Goal: Contribute content

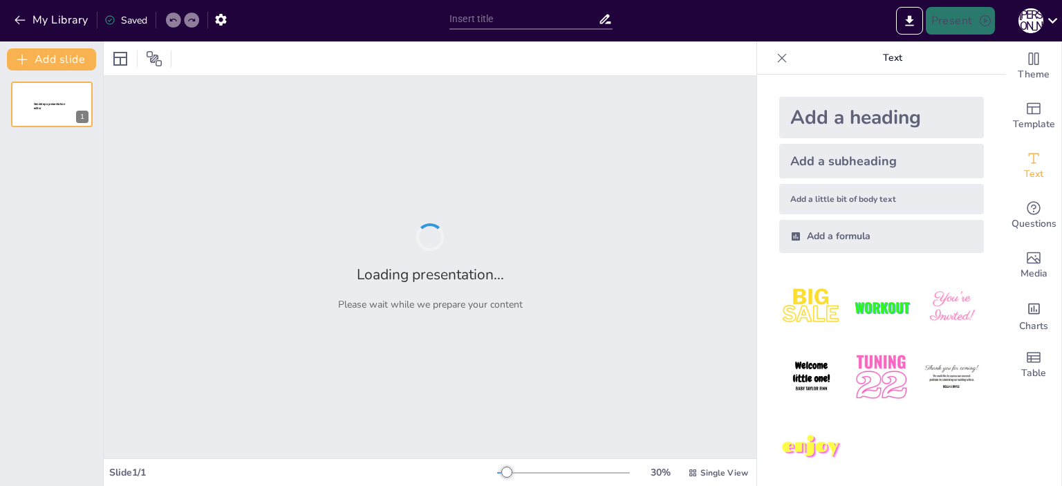
type input "Інтерактивні ігри в MS PowerPoint: Основи комбінаторики та теорії ймовірностей"
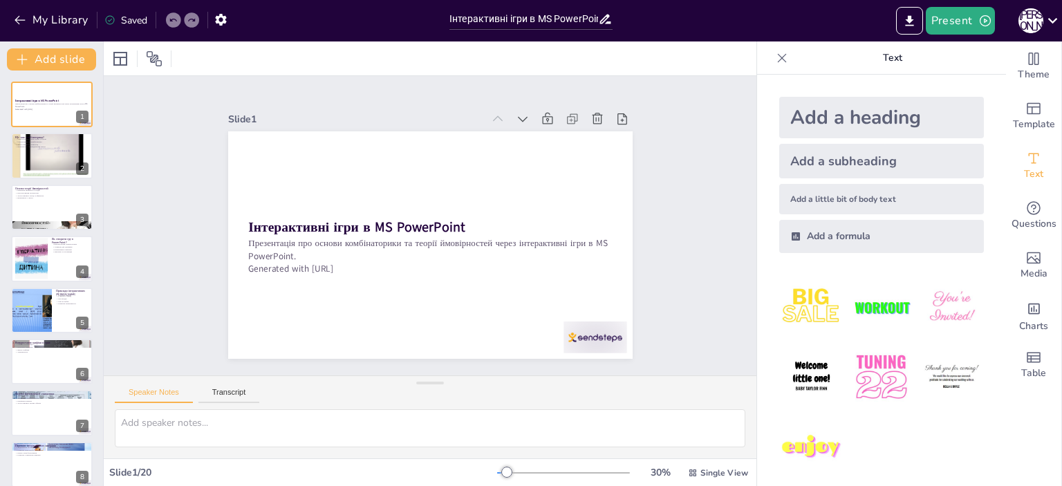
checkbox input "true"
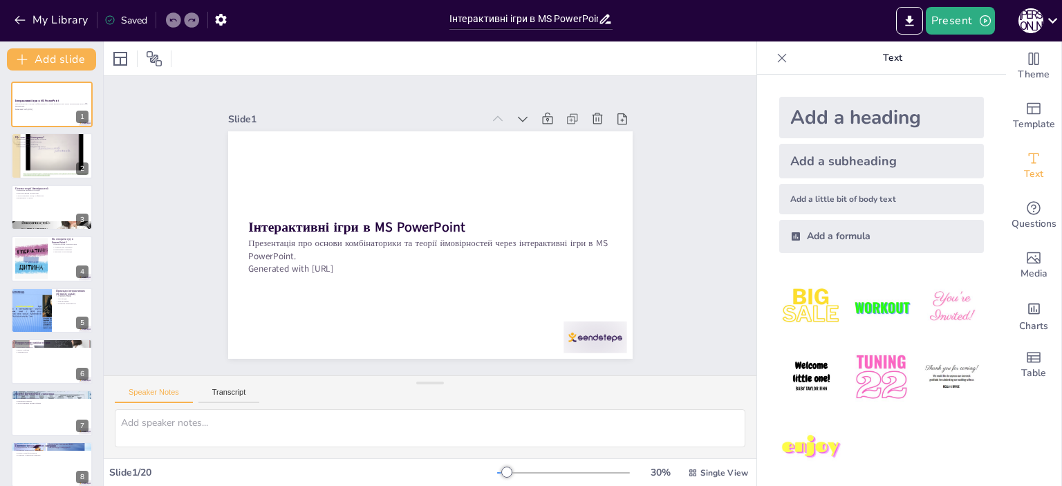
checkbox input "true"
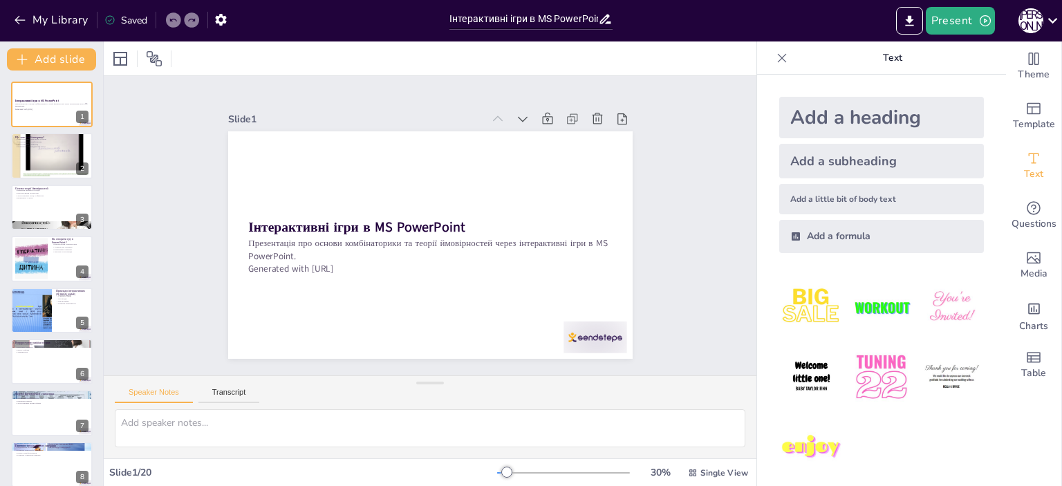
checkbox input "true"
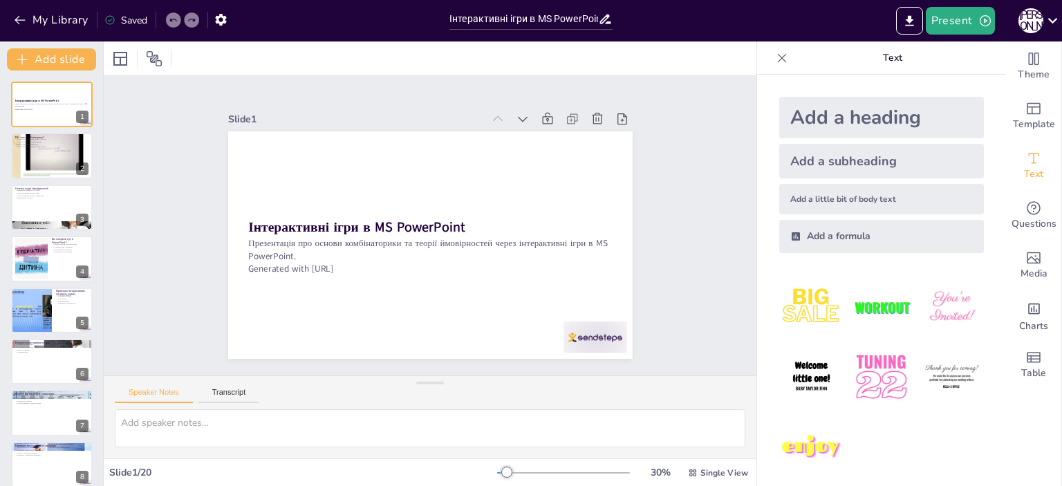
checkbox input "true"
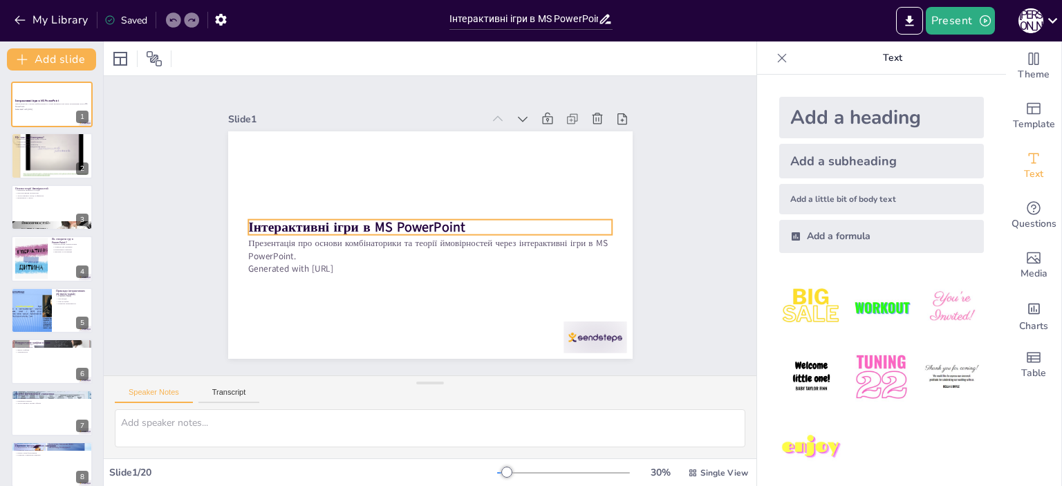
checkbox input "true"
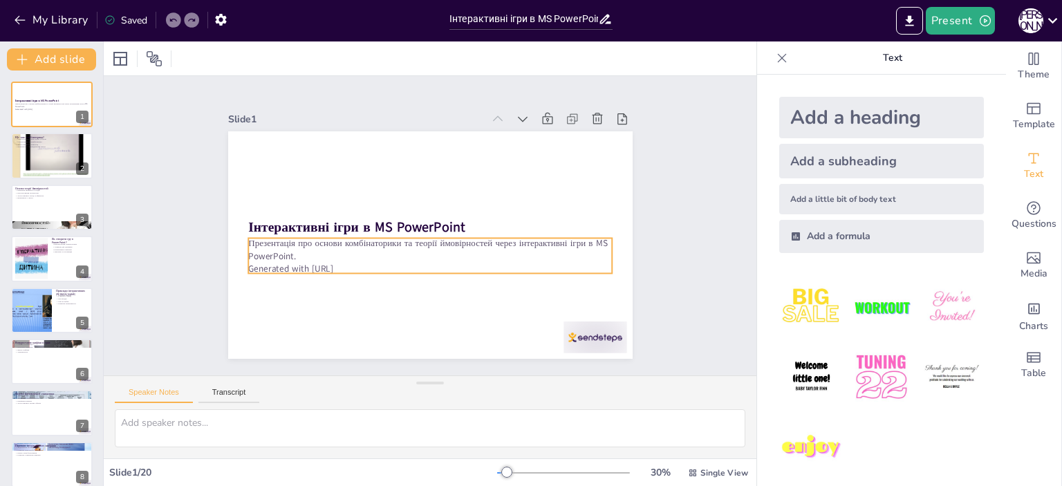
checkbox input "true"
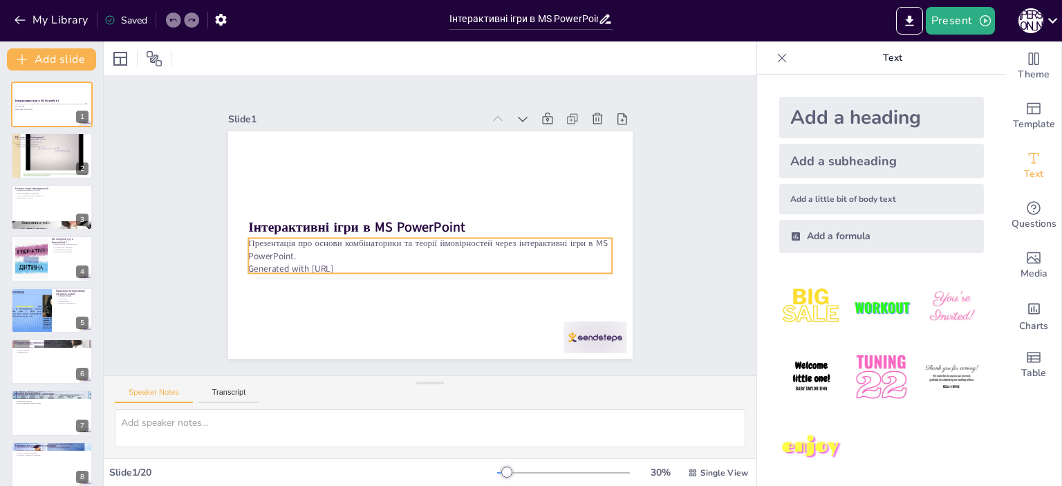
checkbox input "true"
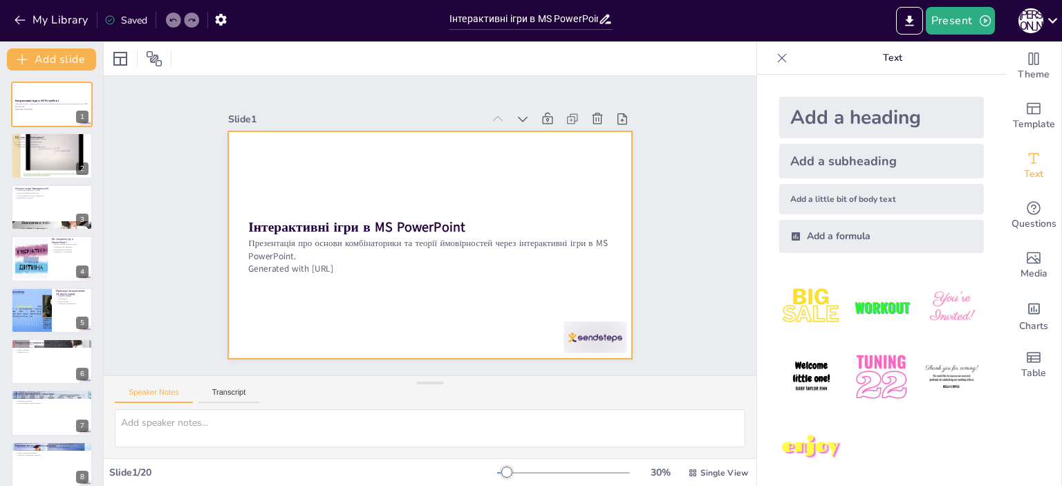
checkbox input "true"
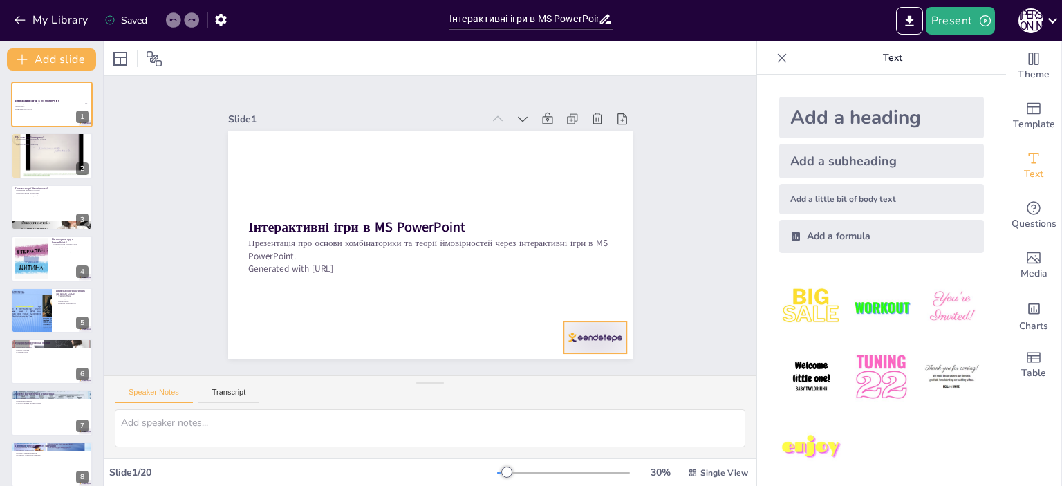
checkbox input "true"
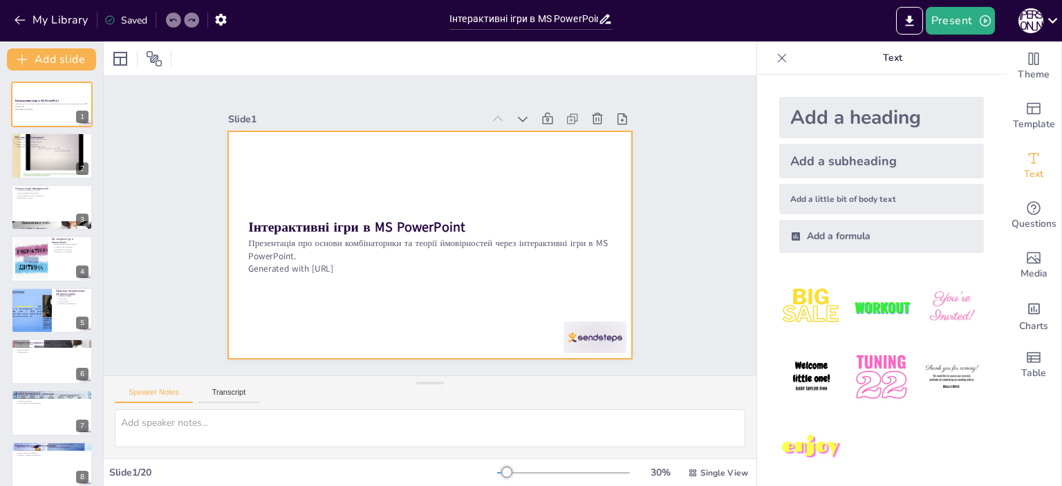
checkbox input "true"
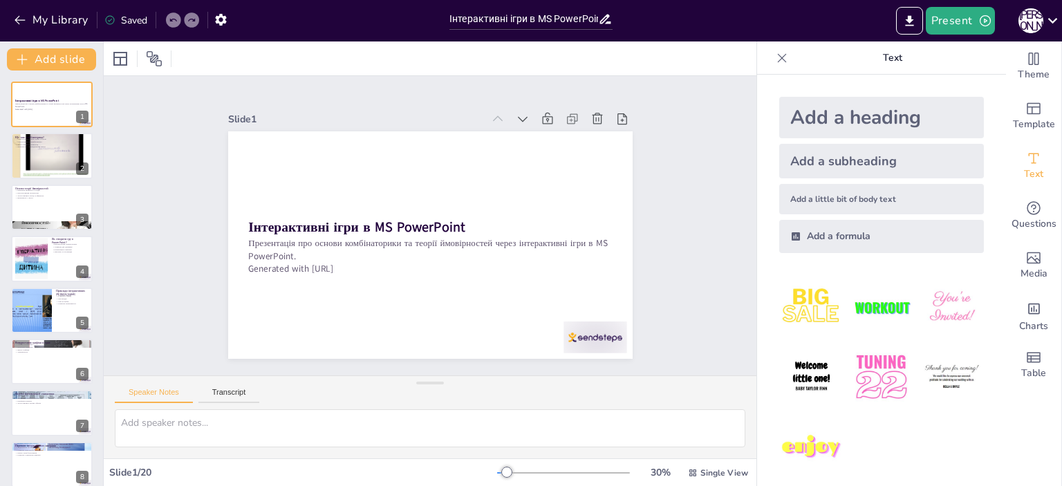
checkbox input "true"
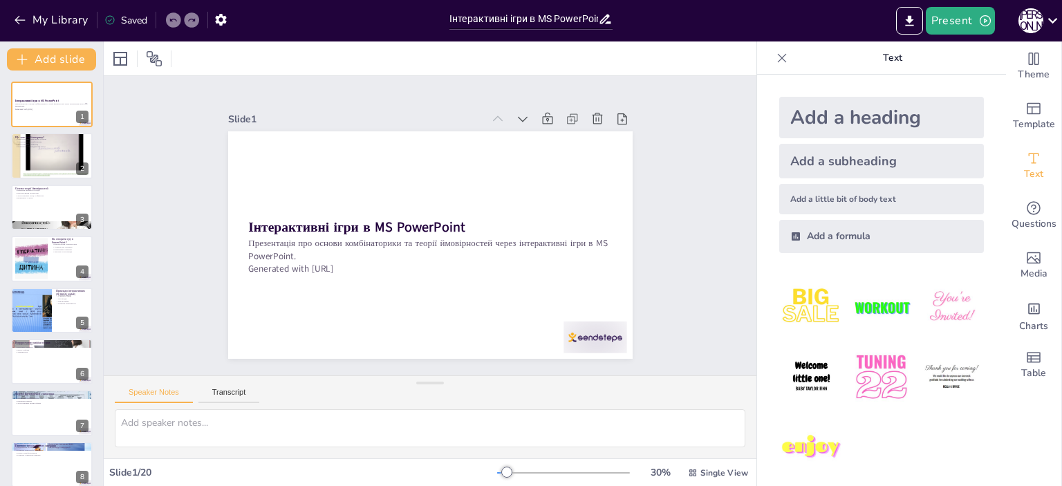
checkbox input "true"
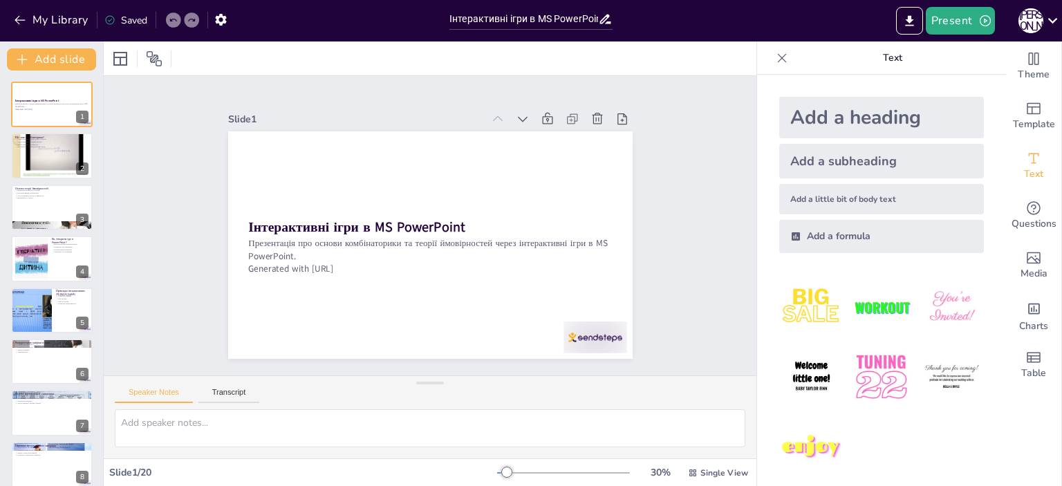
checkbox input "true"
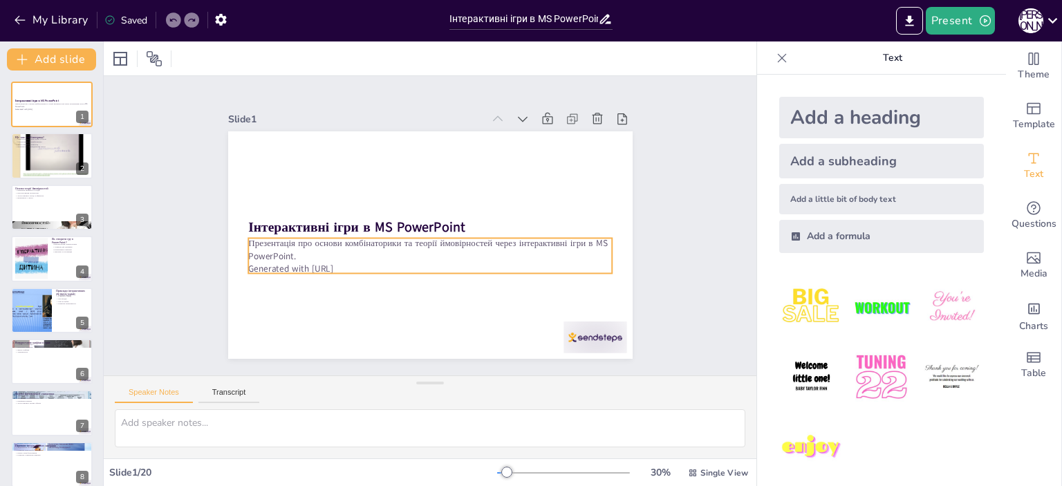
checkbox input "true"
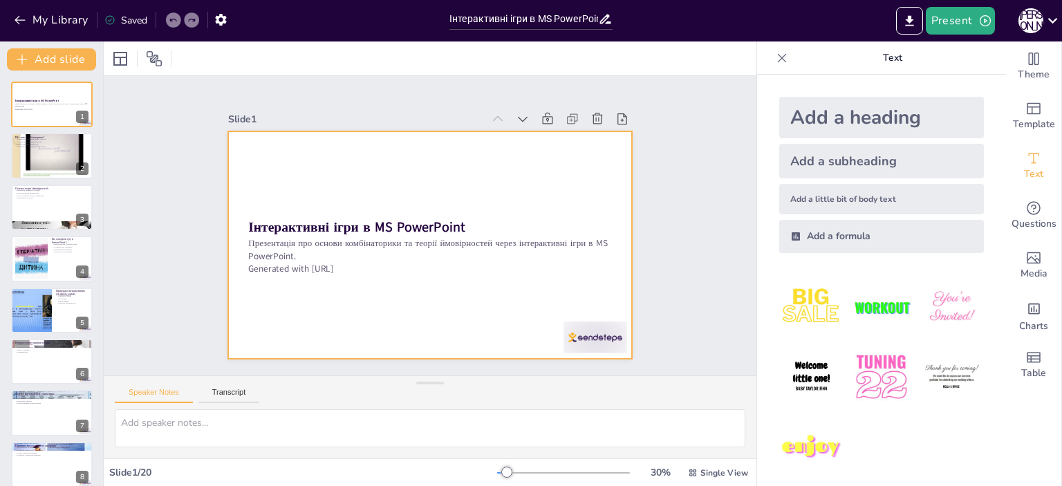
checkbox input "true"
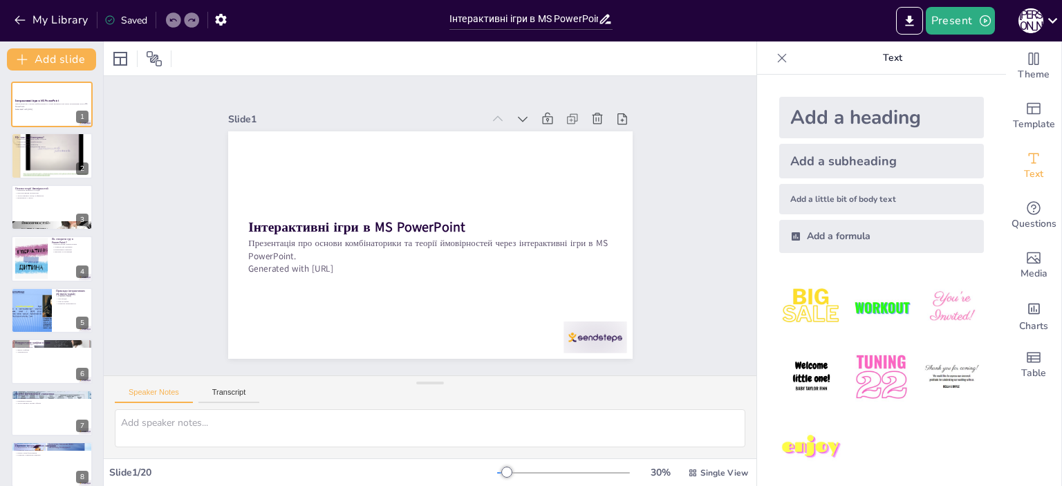
checkbox input "true"
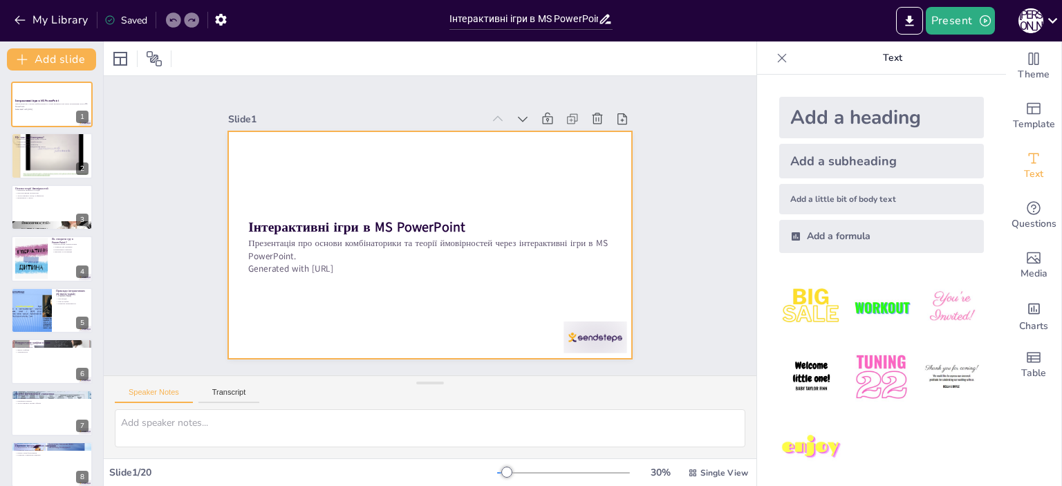
checkbox input "true"
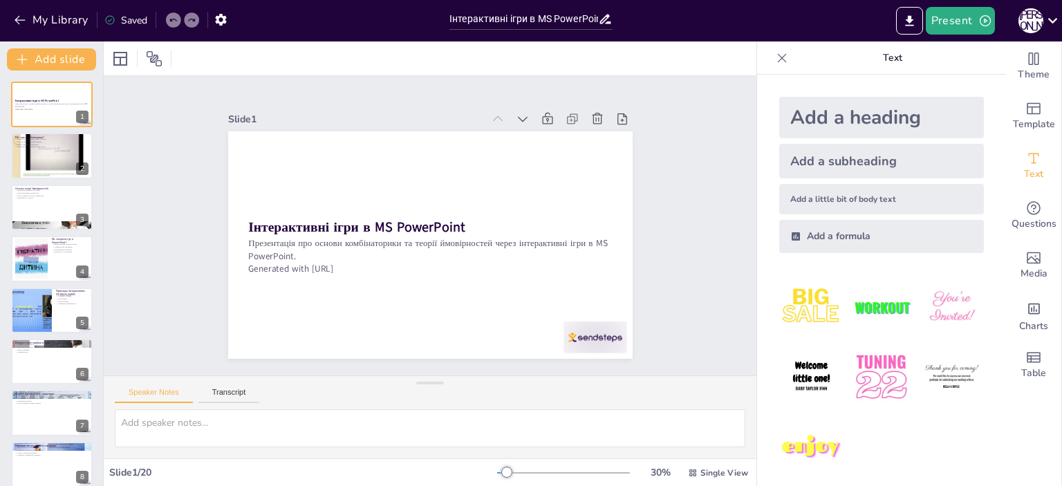
checkbox input "true"
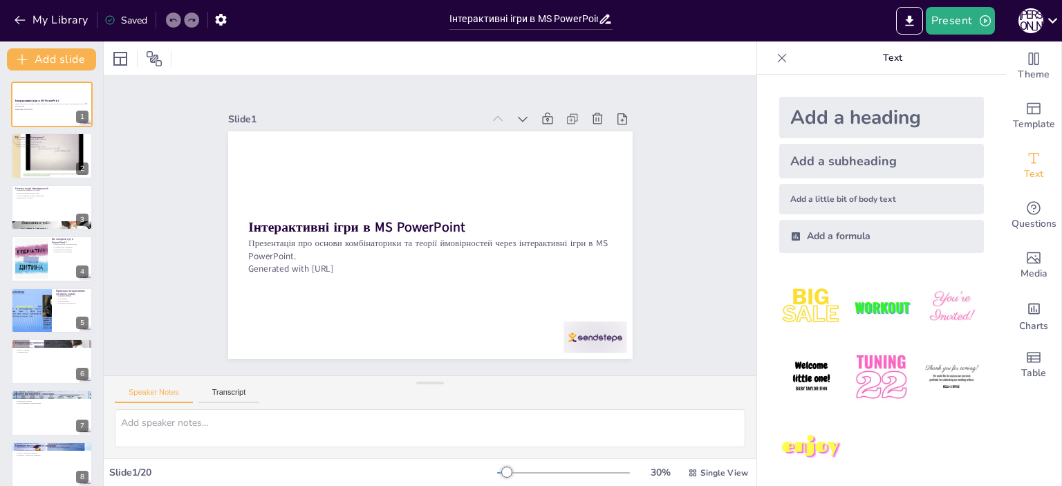
checkbox input "true"
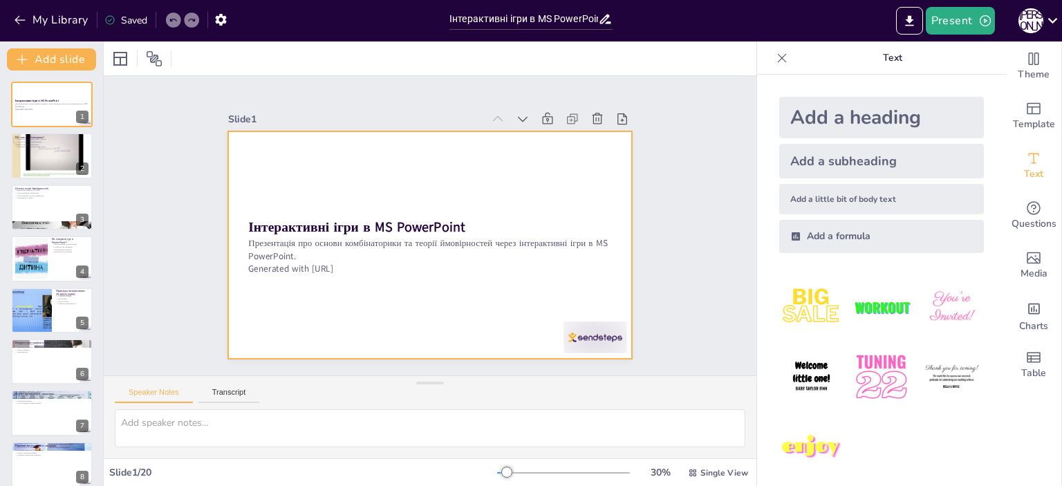
checkbox input "true"
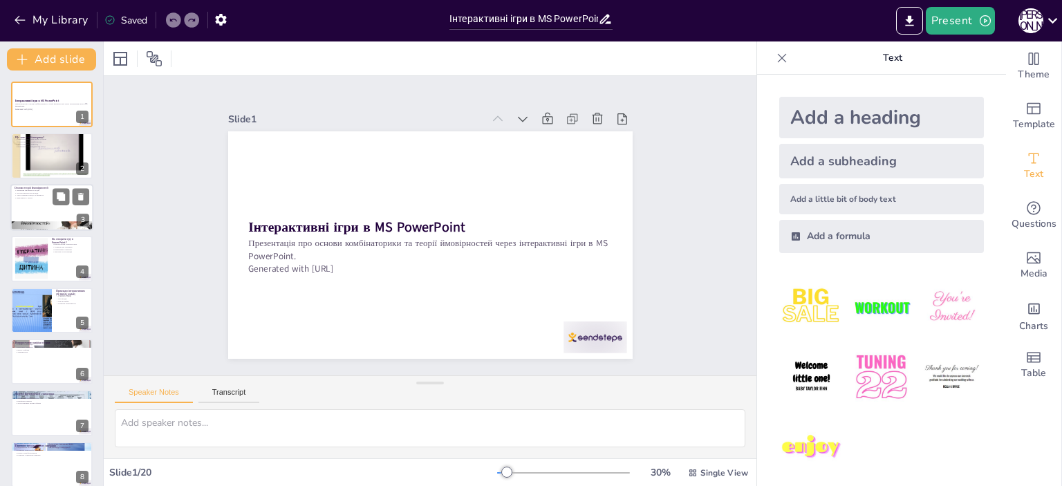
checkbox input "true"
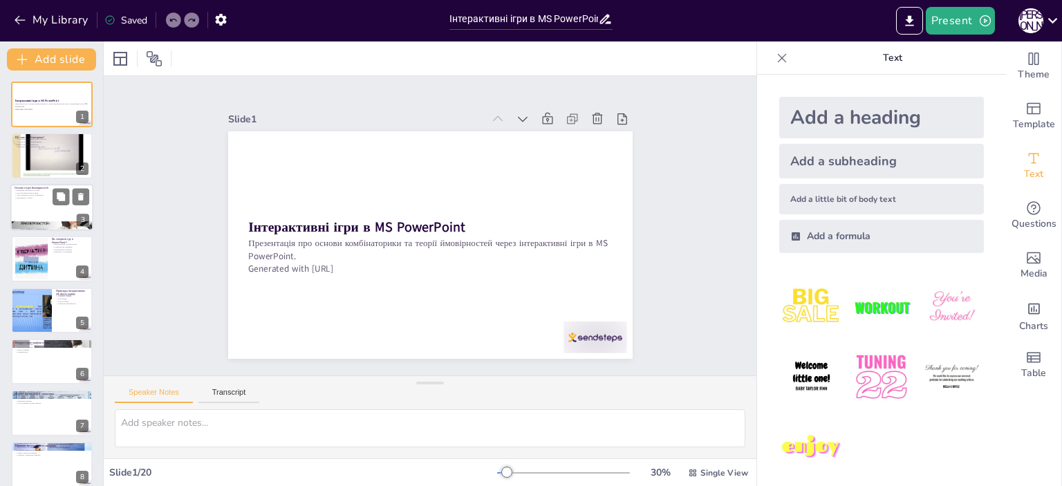
checkbox input "true"
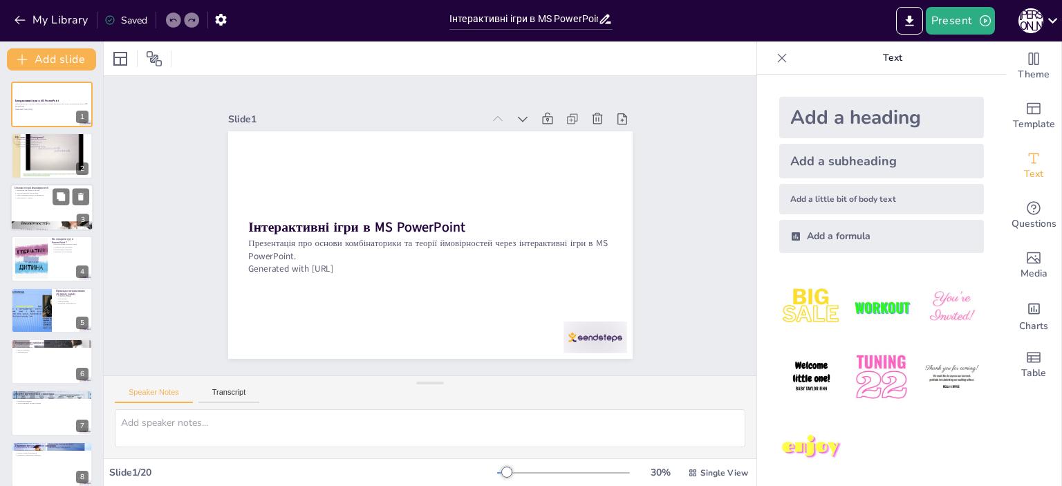
checkbox input "true"
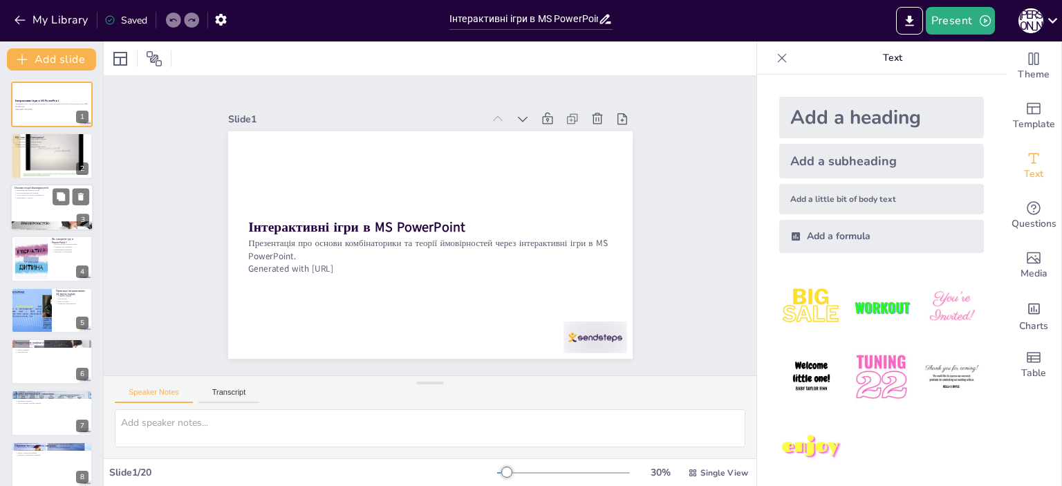
checkbox input "true"
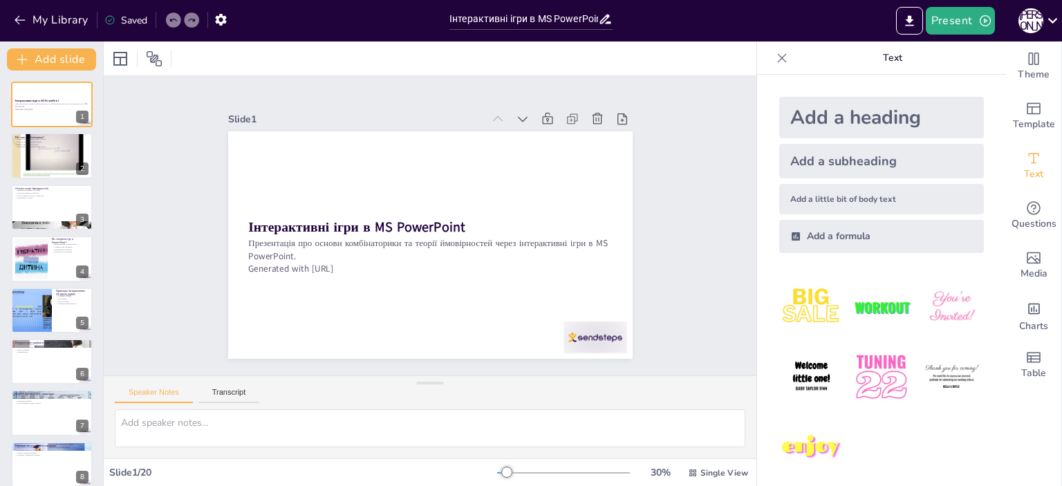
checkbox input "true"
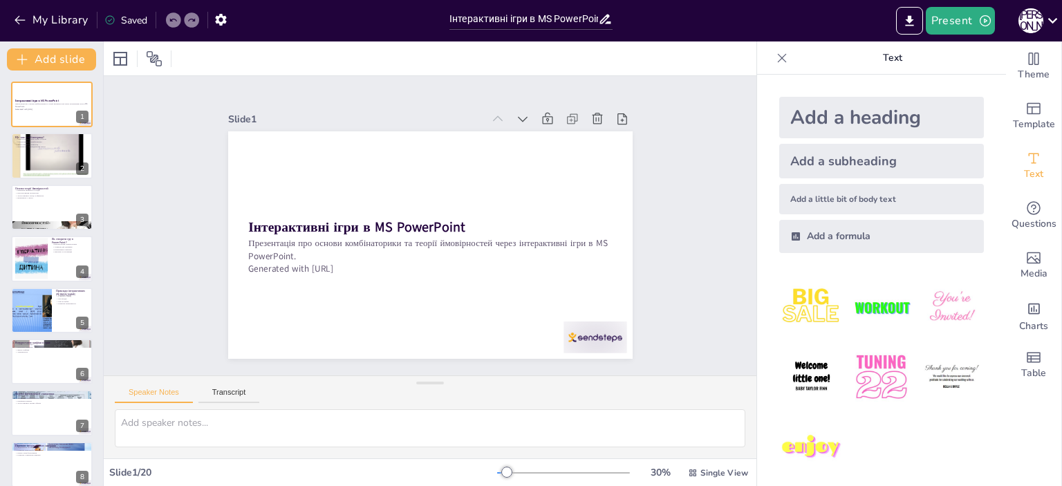
checkbox input "true"
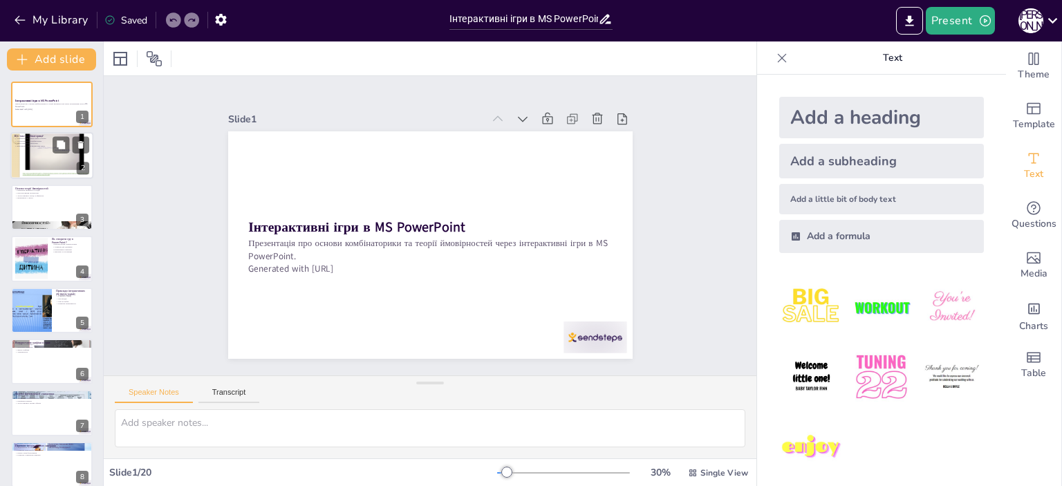
checkbox input "true"
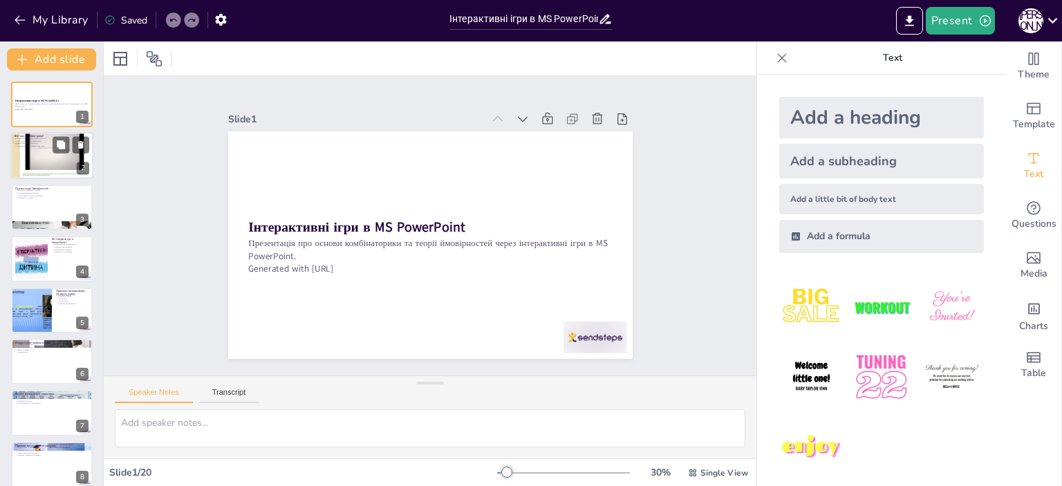
click at [41, 168] on div at bounding box center [51, 156] width 83 height 62
checkbox input "true"
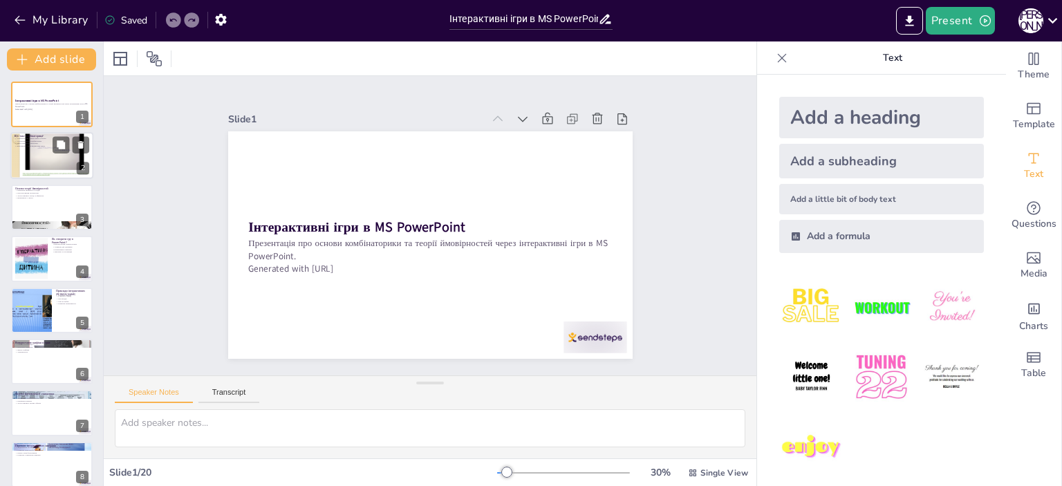
checkbox input "true"
type textarea "Loremipsumdol sitame consect adipis el'seddo, ei t incidid utl etdolorem aliqua…"
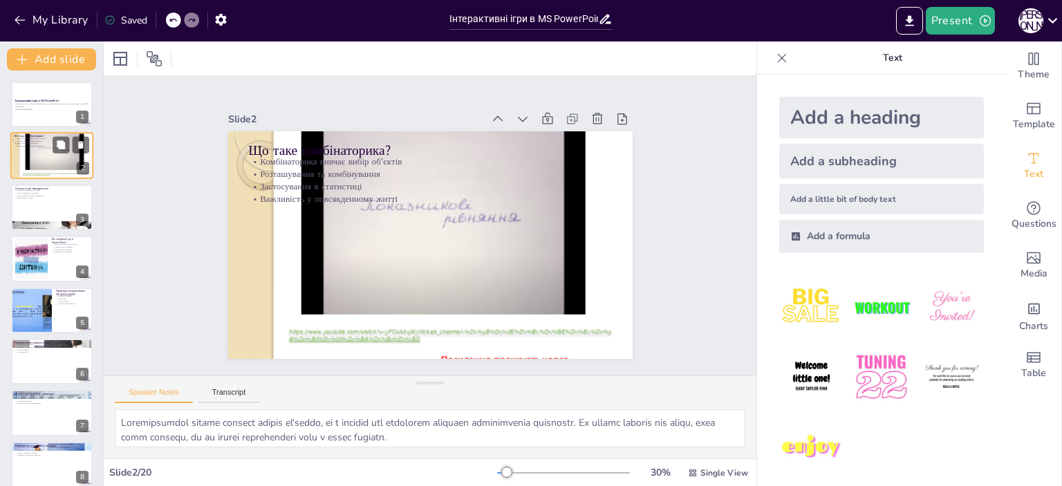
checkbox input "true"
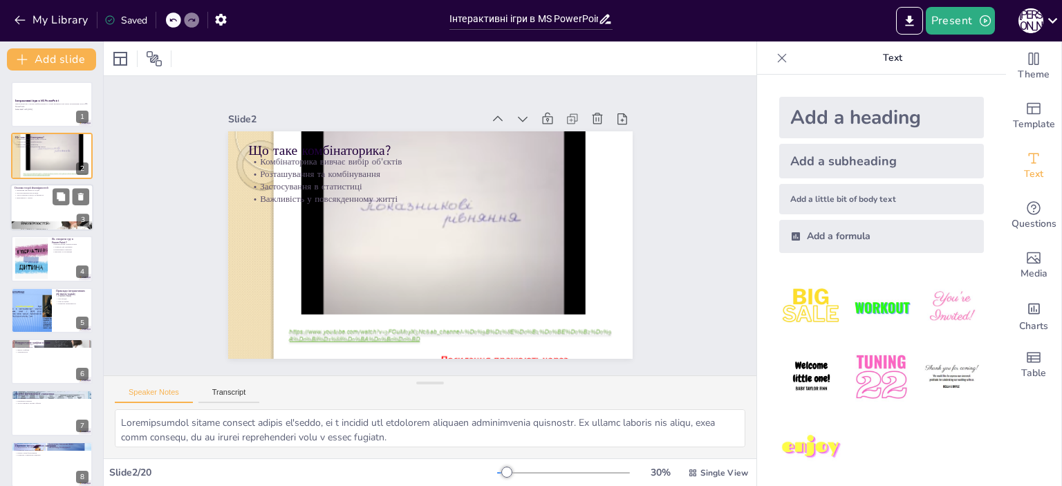
checkbox input "true"
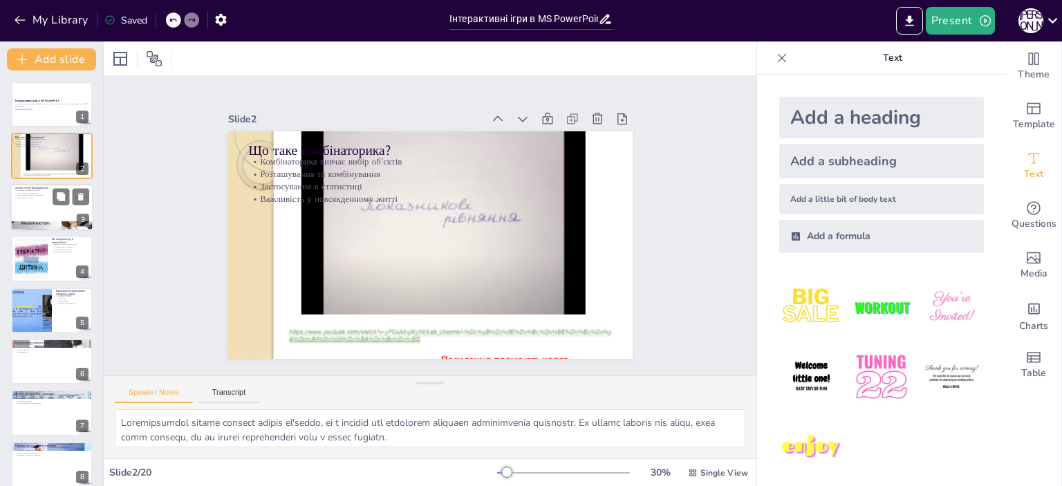
checkbox input "true"
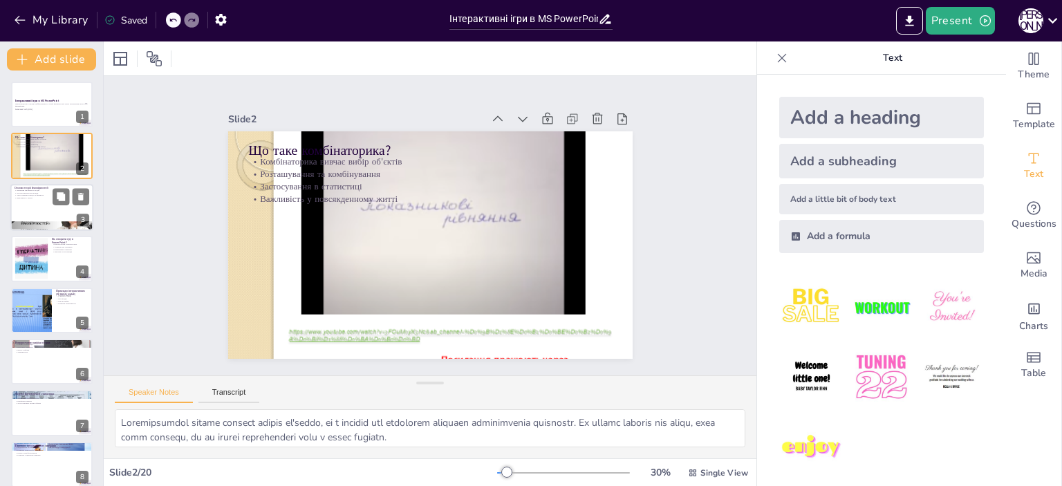
checkbox input "true"
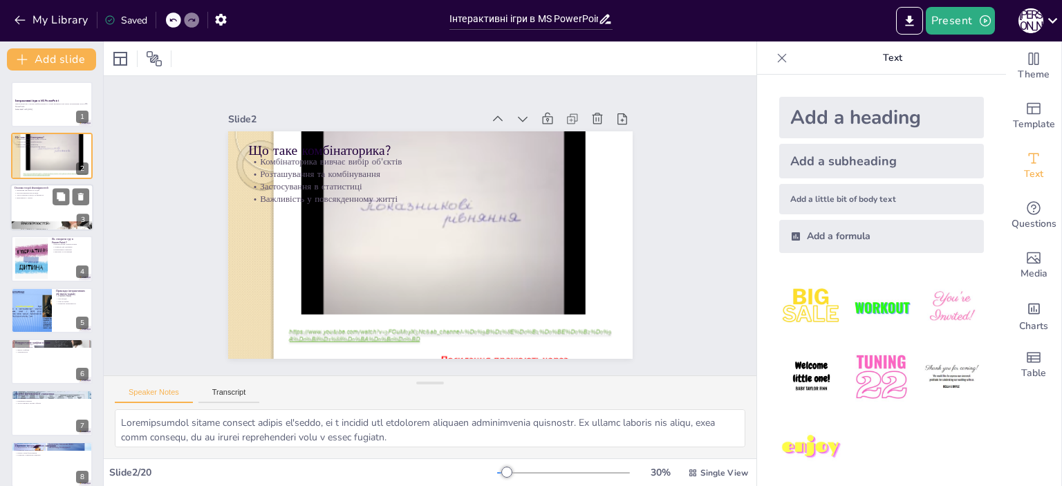
checkbox input "true"
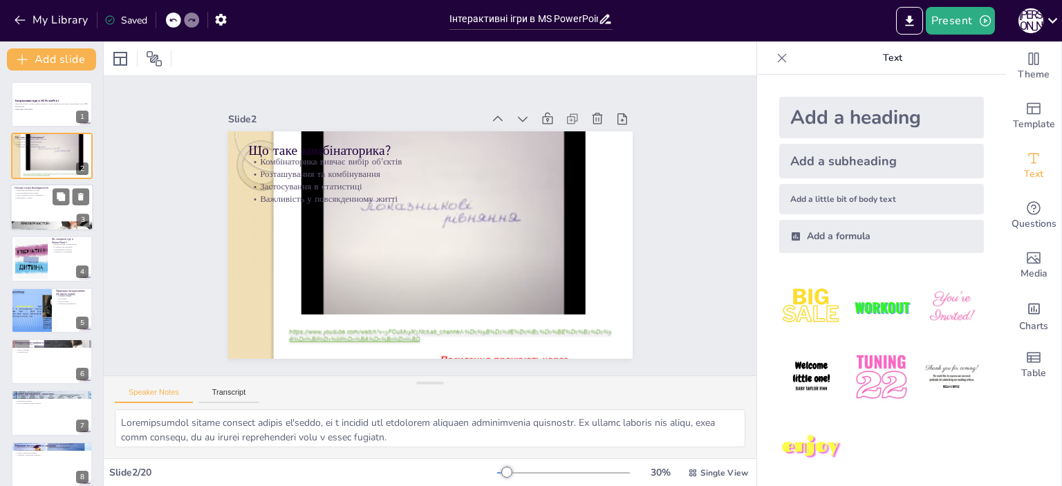
click at [53, 221] on div at bounding box center [51, 226] width 83 height 47
checkbox input "true"
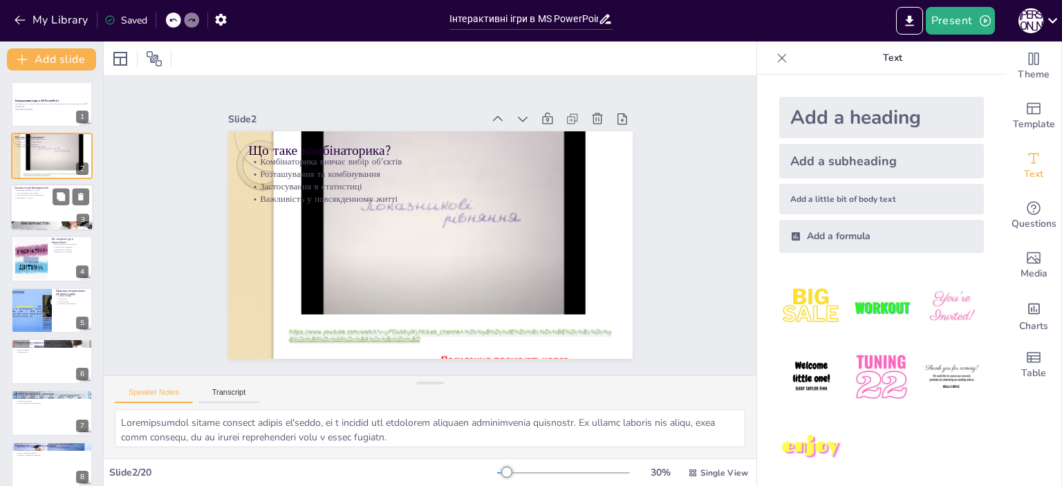
checkbox input "true"
type textarea "Loremips dolorsitame conse a elitsed doeius temporincidi. Ut labore etdolorem a…"
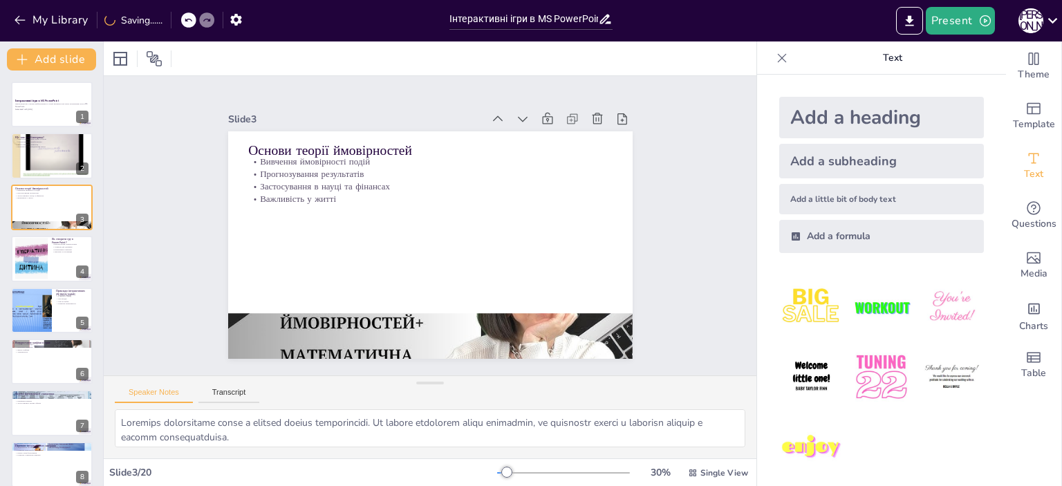
checkbox input "true"
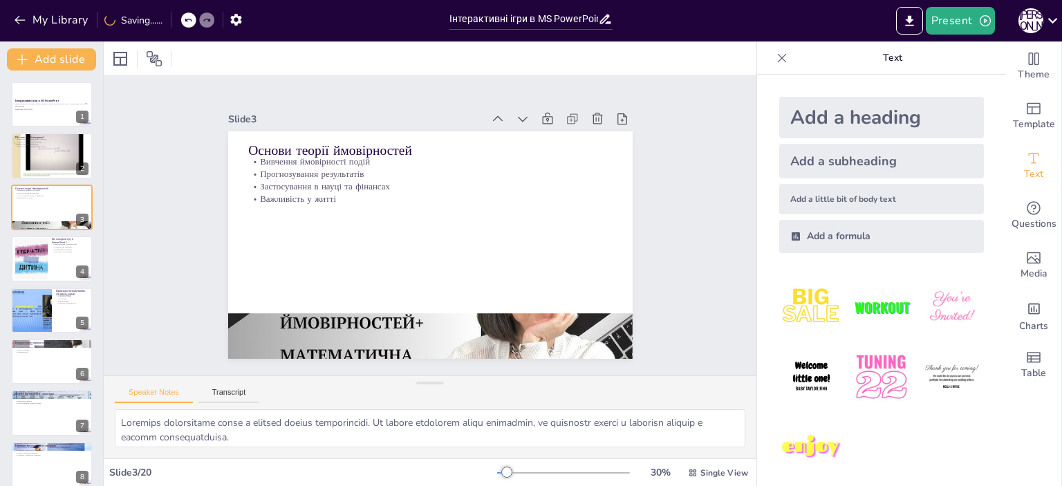
checkbox input "true"
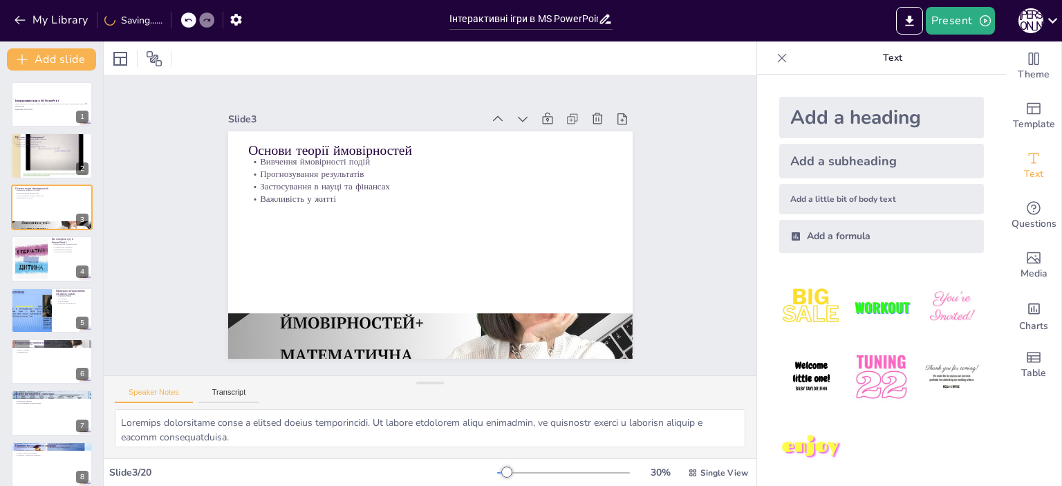
checkbox input "true"
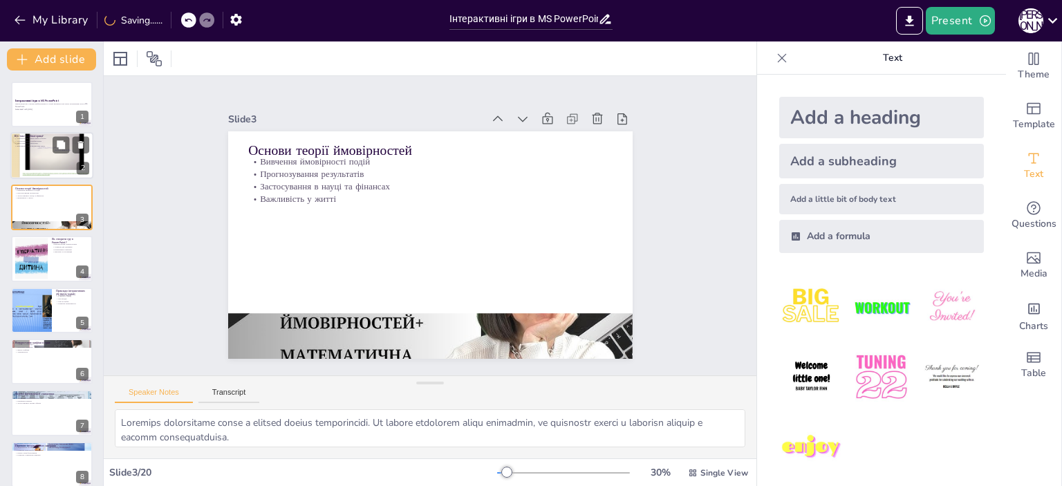
checkbox input "true"
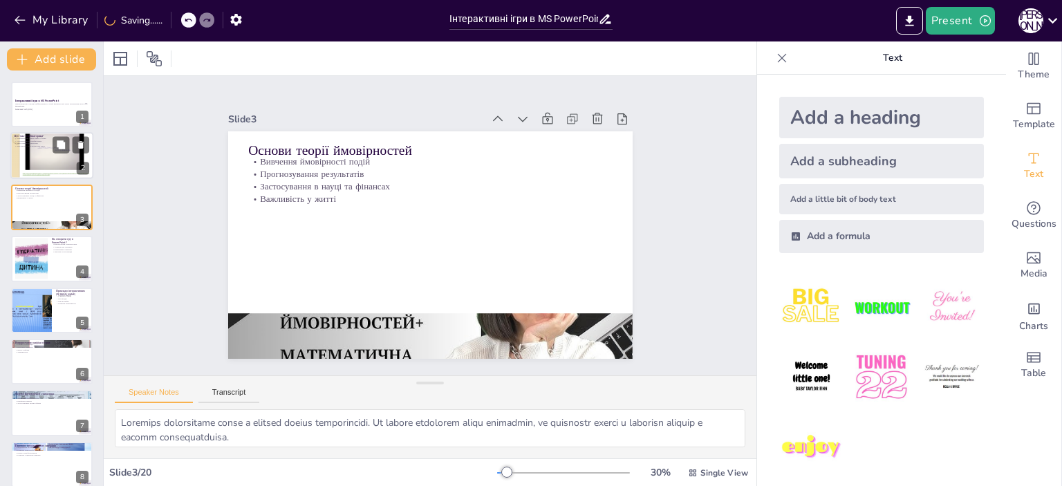
checkbox input "true"
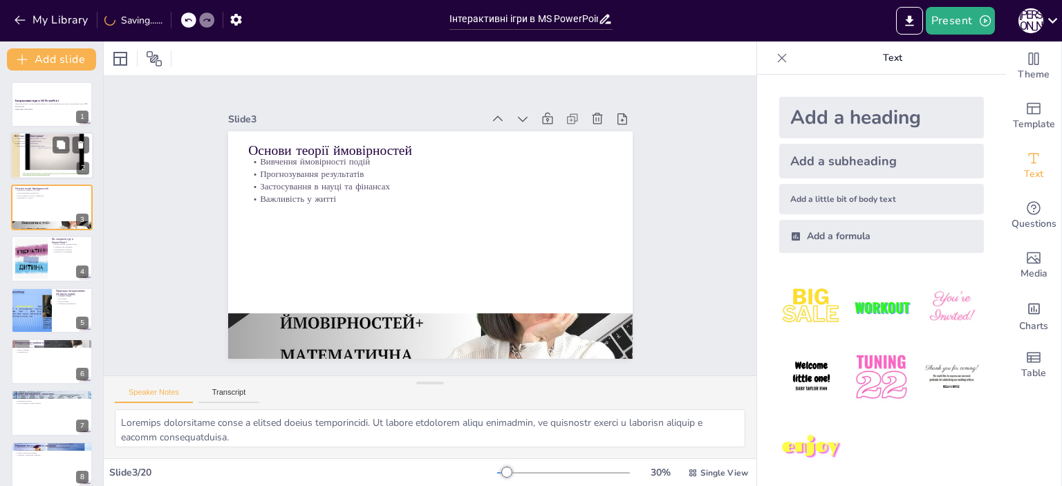
click at [52, 163] on div at bounding box center [51, 156] width 83 height 62
checkbox input "true"
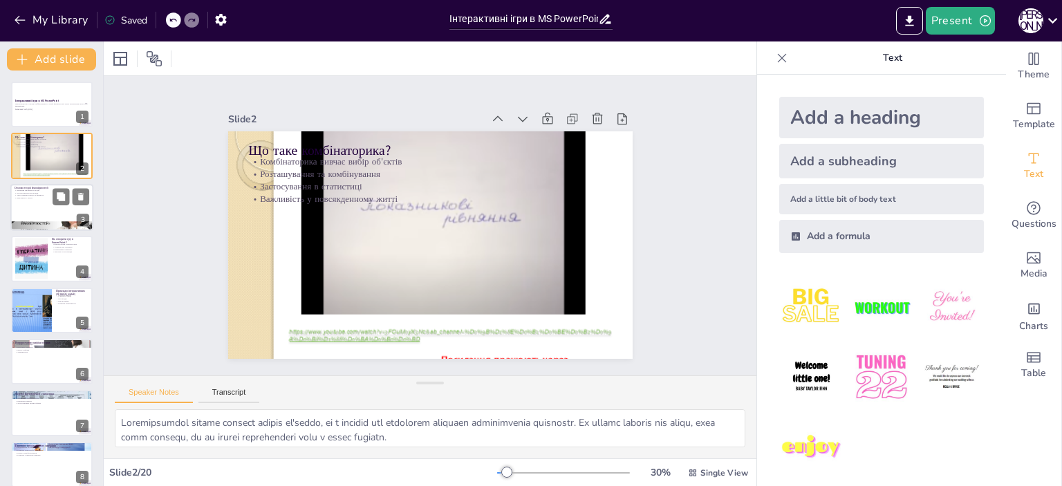
click at [46, 208] on div at bounding box center [51, 207] width 83 height 47
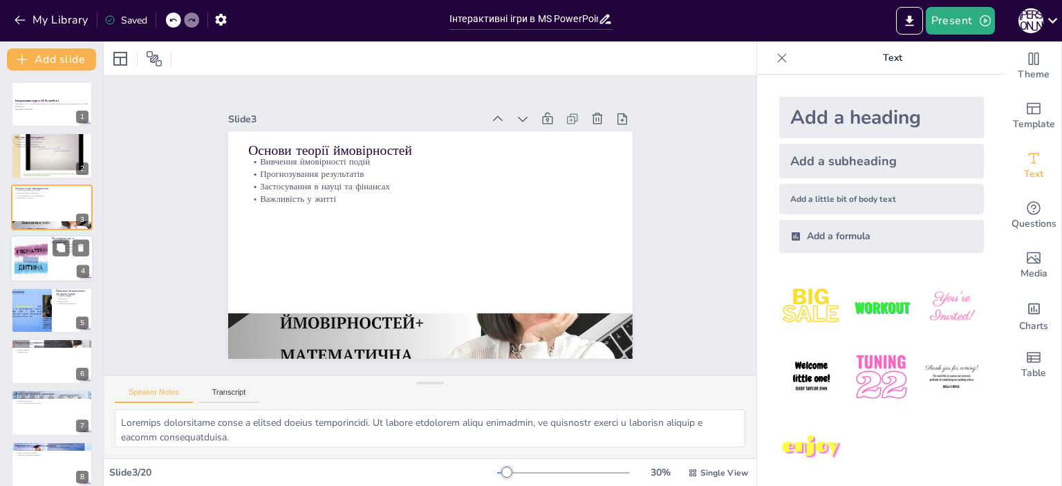
click at [37, 254] on div at bounding box center [31, 259] width 50 height 42
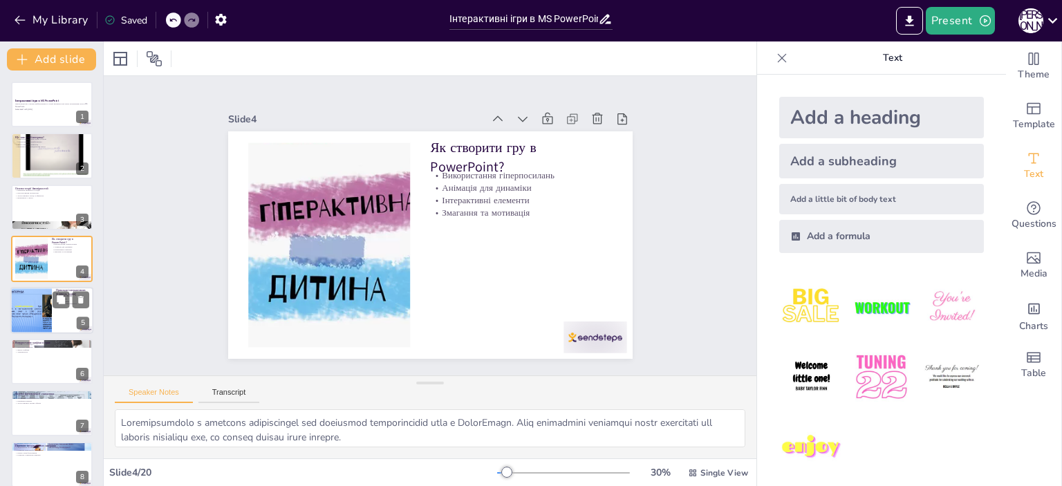
click at [36, 288] on div at bounding box center [31, 310] width 62 height 47
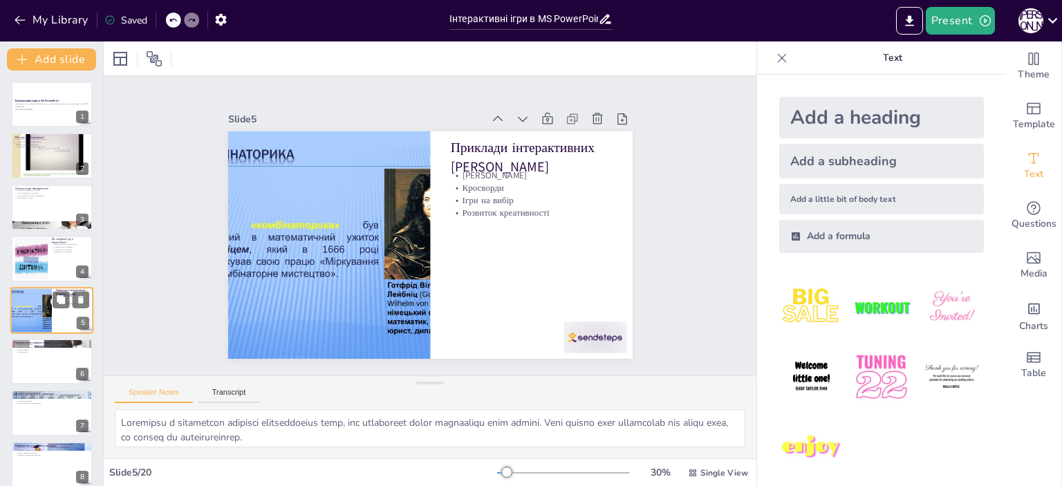
scroll to position [32, 0]
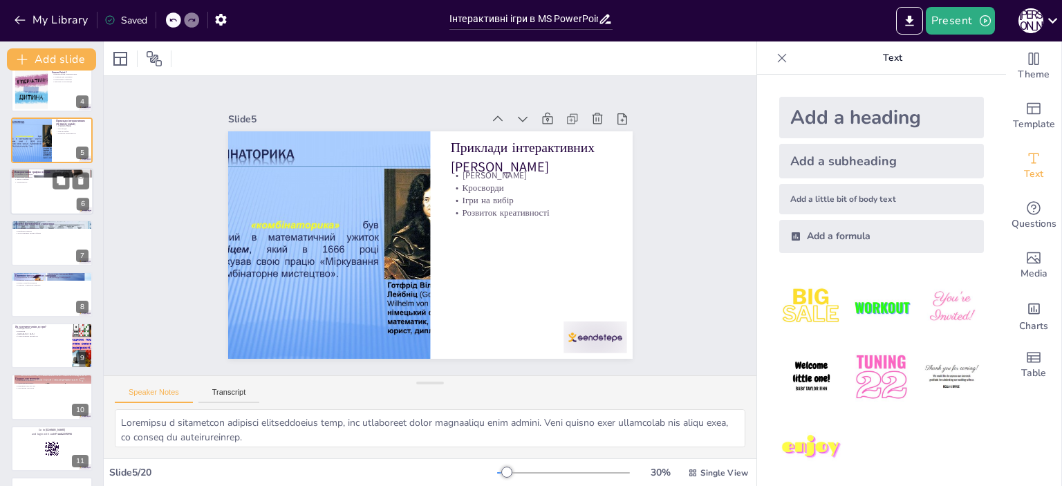
click at [39, 196] on div at bounding box center [51, 191] width 83 height 47
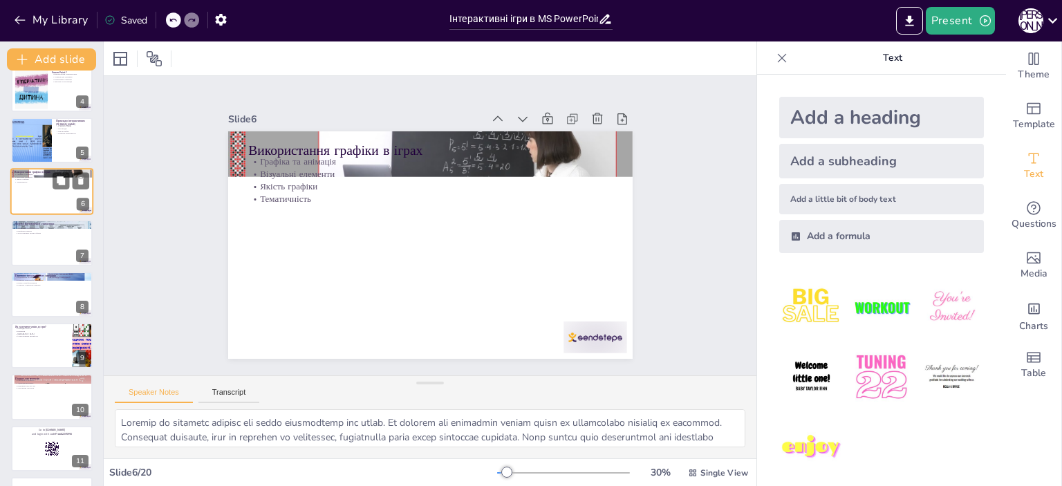
scroll to position [83, 0]
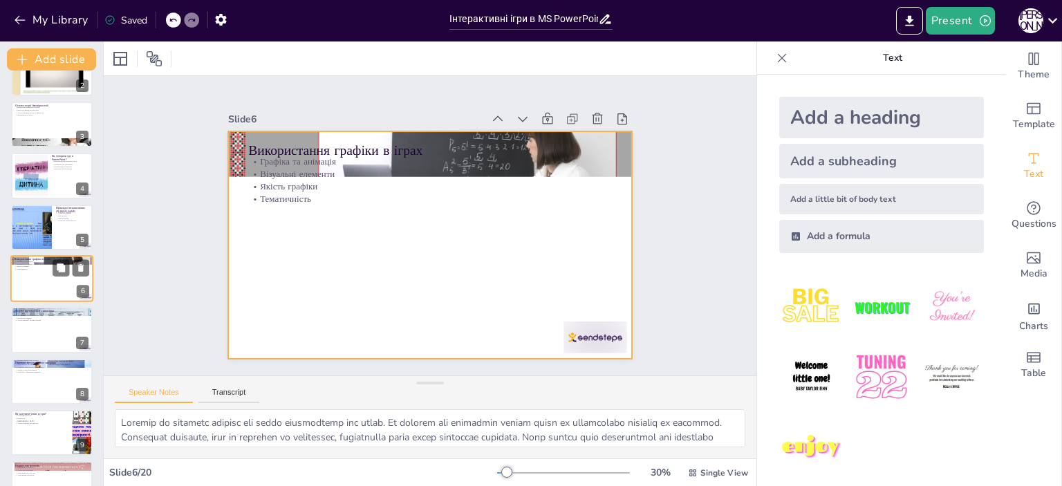
click at [37, 276] on div at bounding box center [51, 278] width 83 height 47
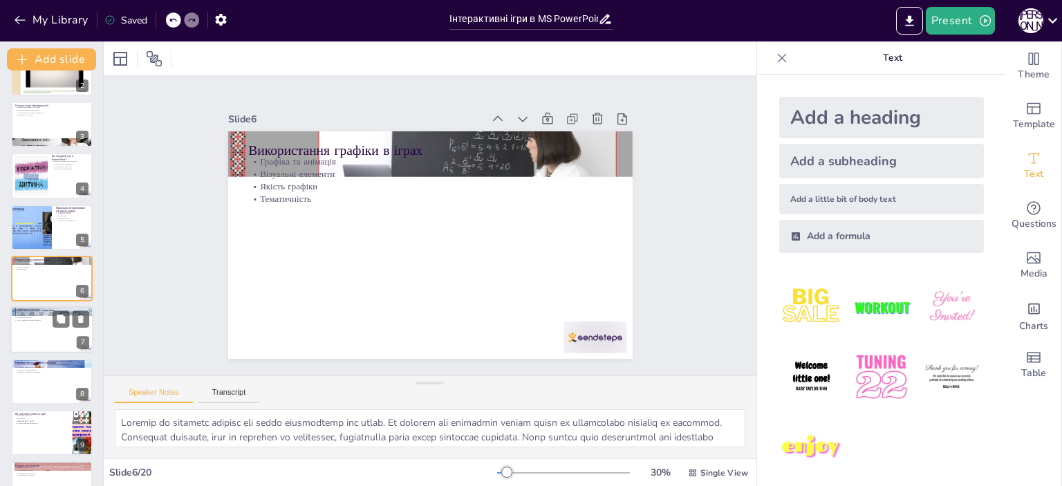
click at [41, 328] on div at bounding box center [51, 330] width 83 height 47
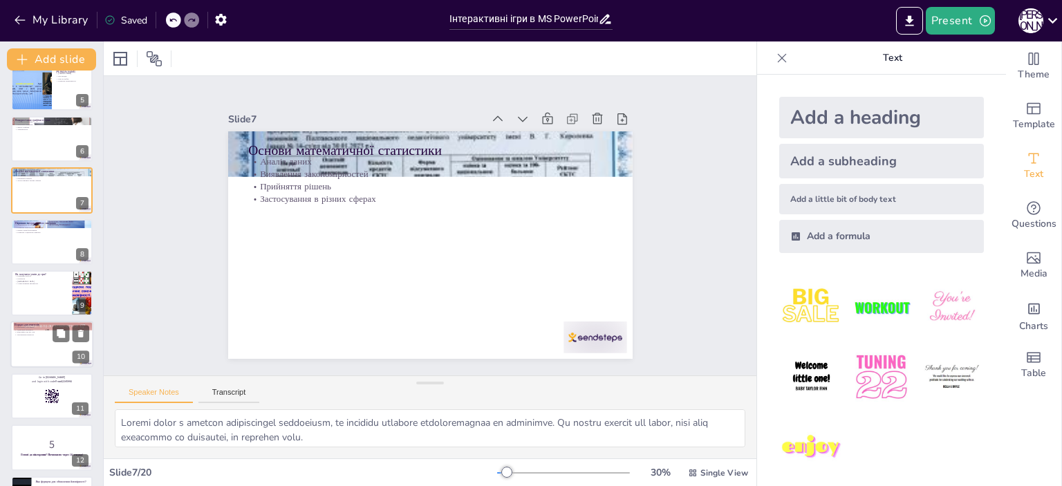
scroll to position [273, 0]
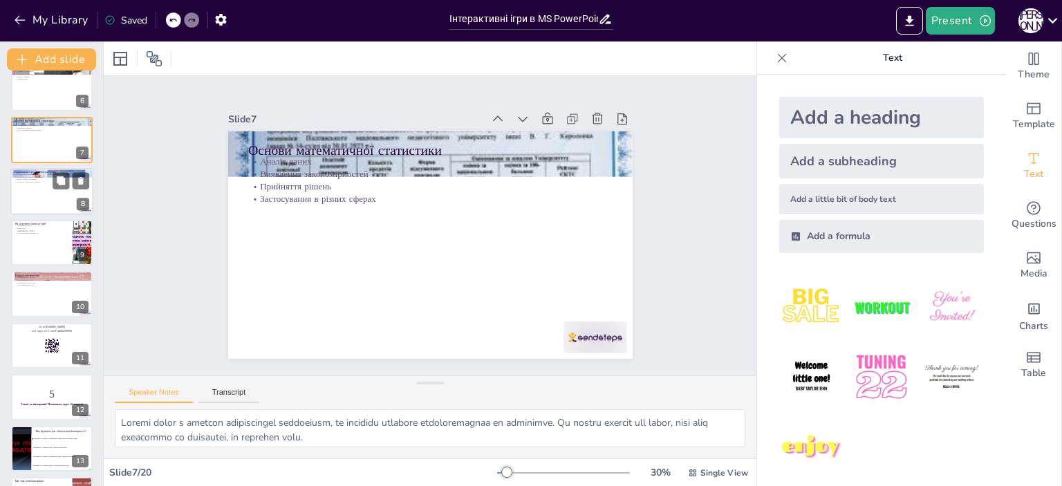
click at [31, 181] on p "Розвиток соціальних навичок" at bounding box center [52, 181] width 75 height 3
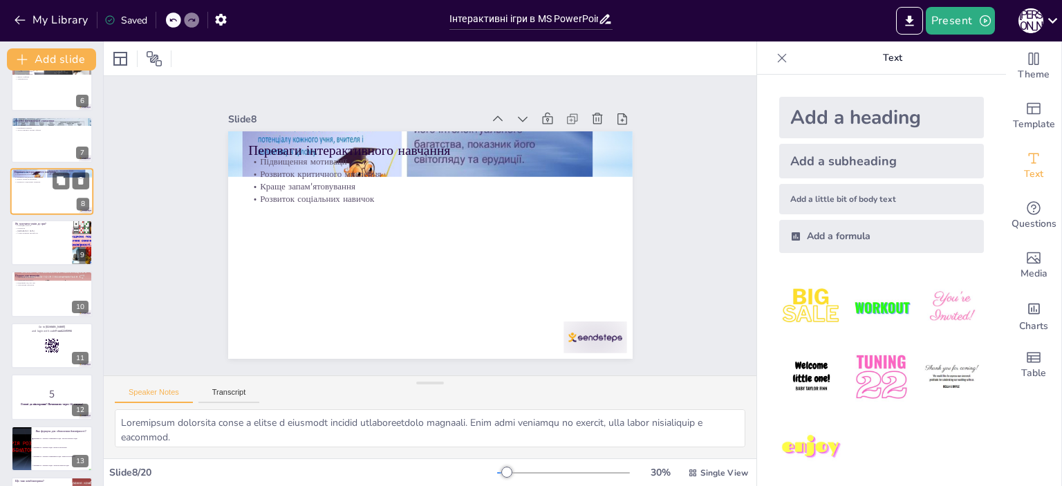
scroll to position [186, 0]
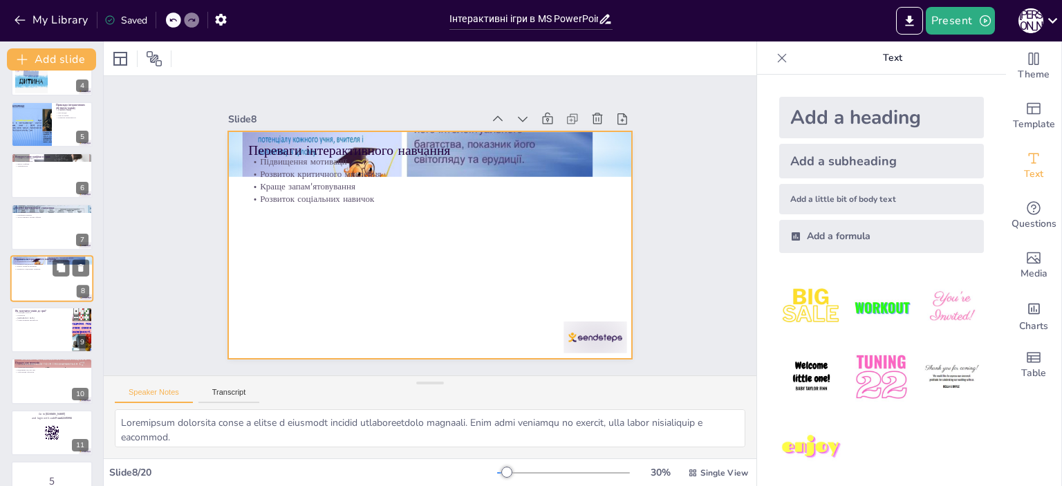
click at [49, 273] on div at bounding box center [51, 278] width 83 height 47
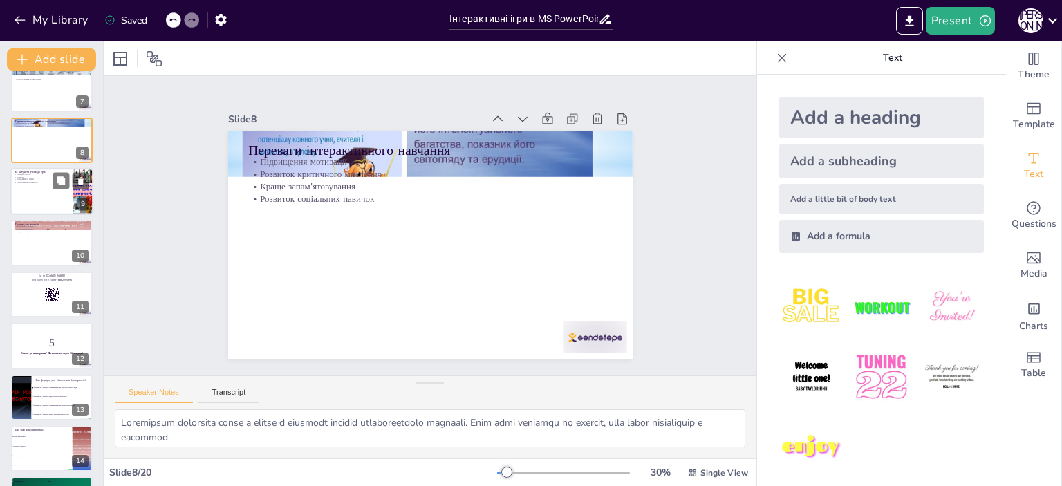
click at [36, 193] on div at bounding box center [51, 191] width 83 height 47
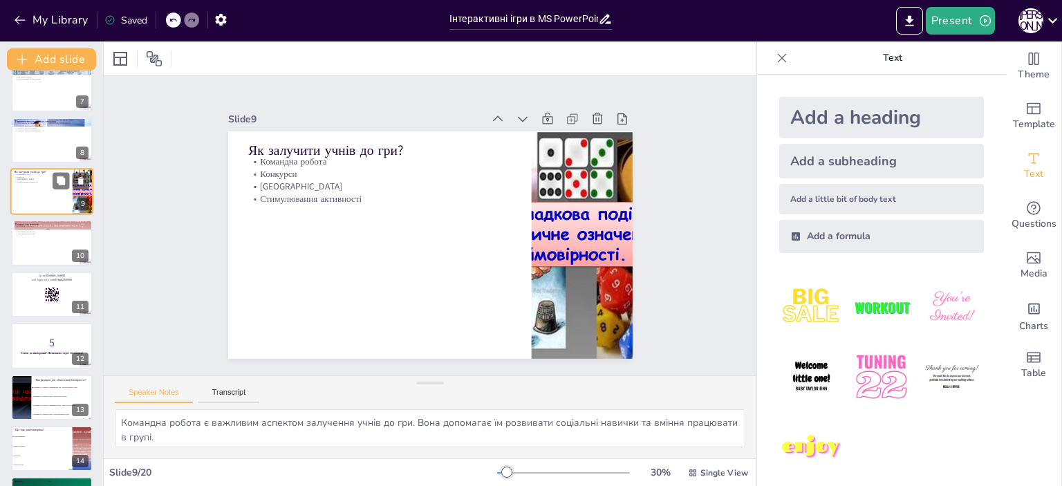
scroll to position [238, 0]
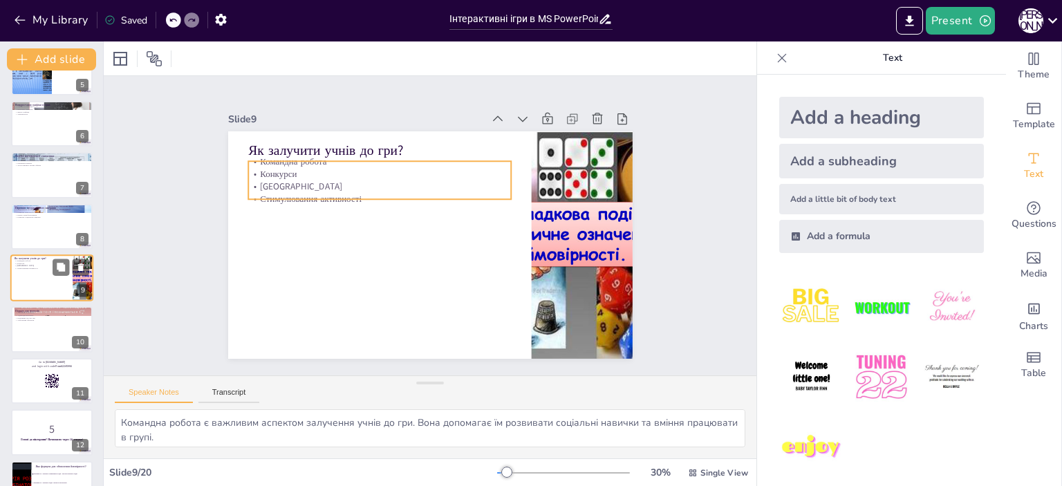
click at [37, 265] on p "[GEOGRAPHIC_DATA]" at bounding box center [42, 266] width 54 height 3
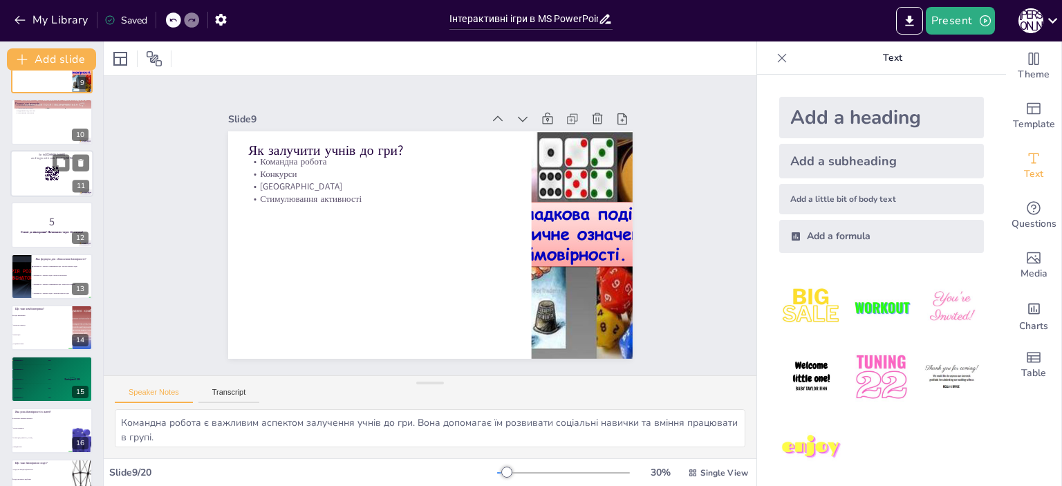
click at [36, 176] on div at bounding box center [51, 173] width 83 height 47
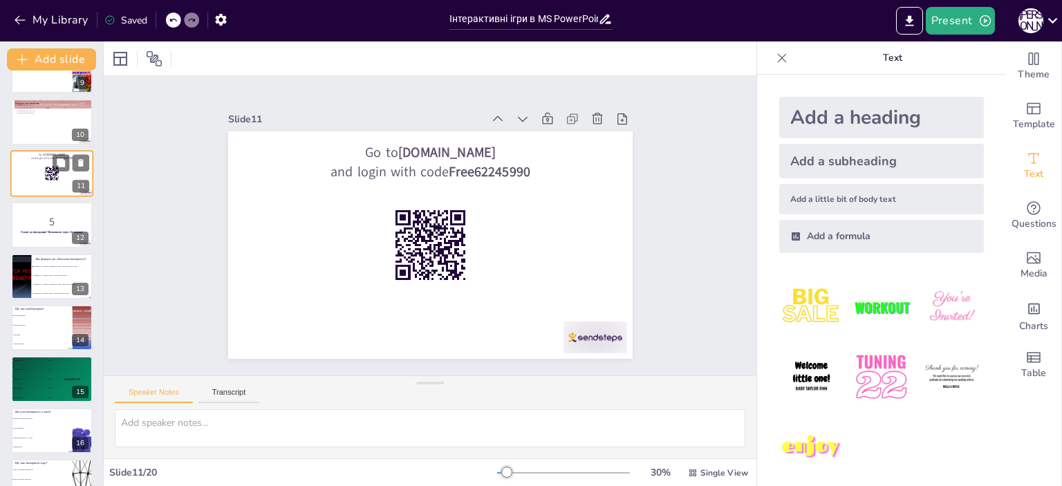
scroll to position [340, 0]
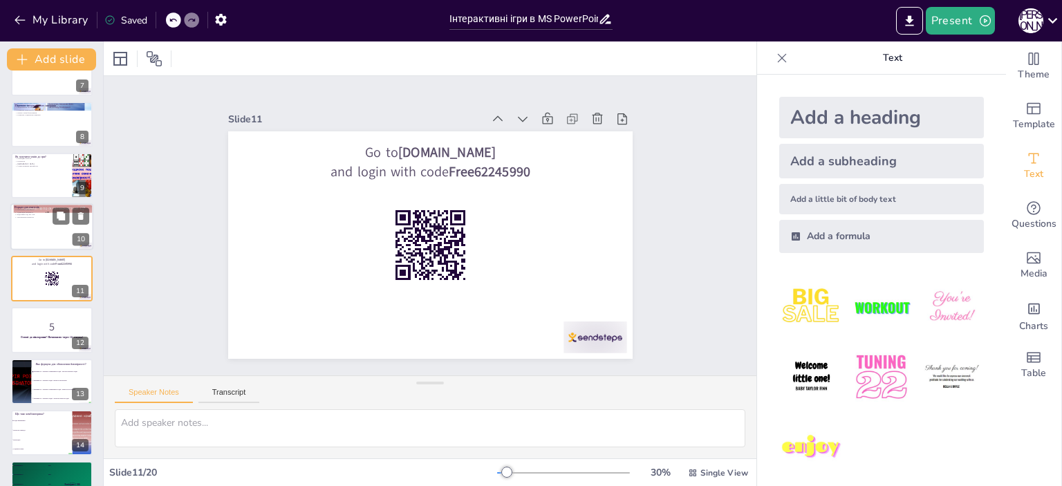
click at [52, 243] on div at bounding box center [51, 227] width 83 height 47
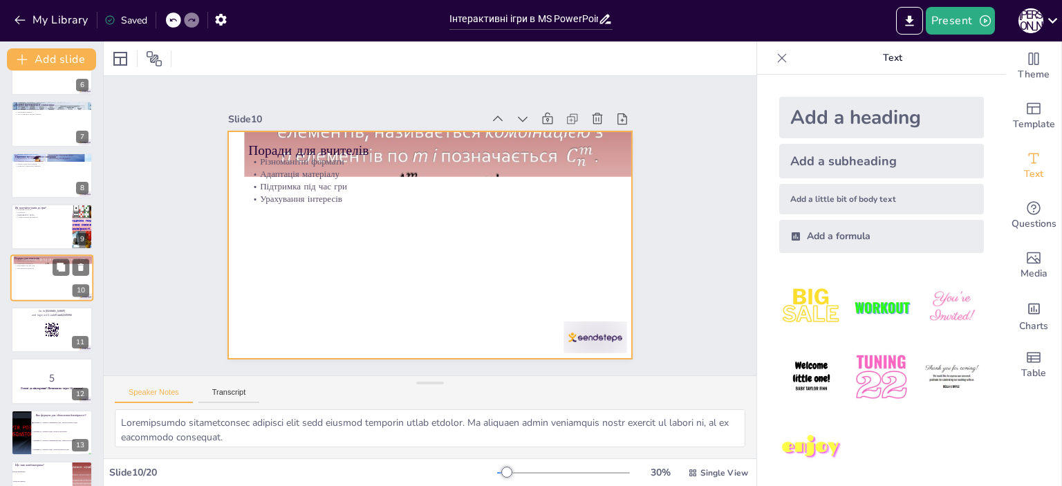
click at [40, 272] on div at bounding box center [51, 278] width 83 height 47
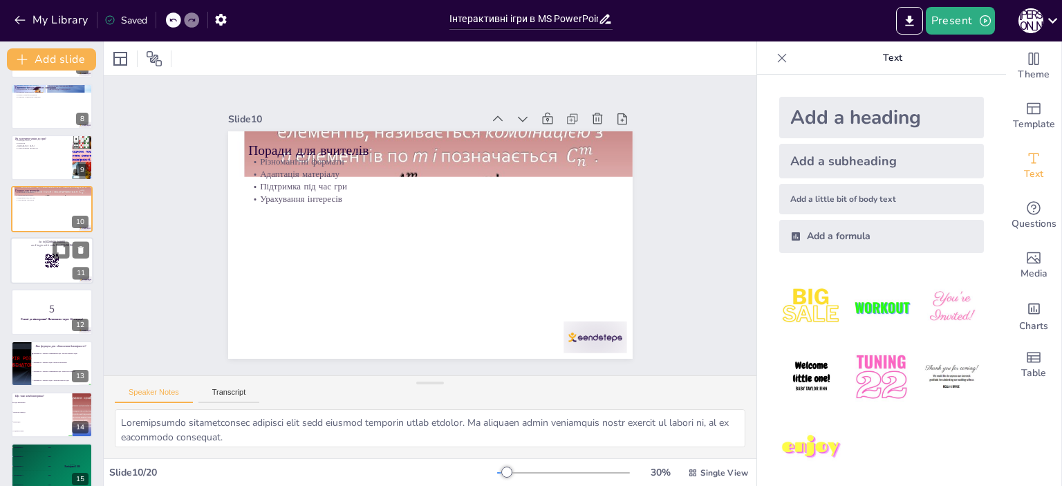
click at [39, 259] on div at bounding box center [51, 260] width 83 height 47
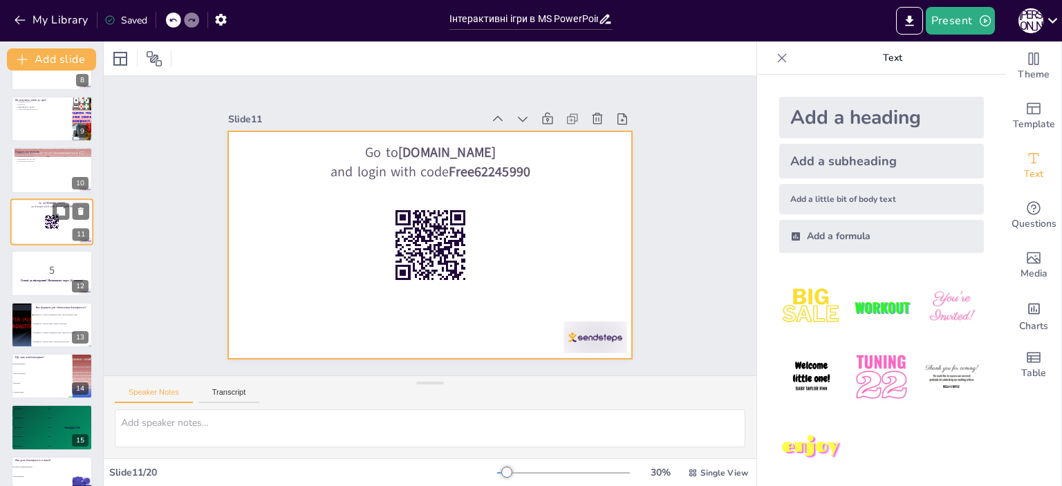
scroll to position [478, 0]
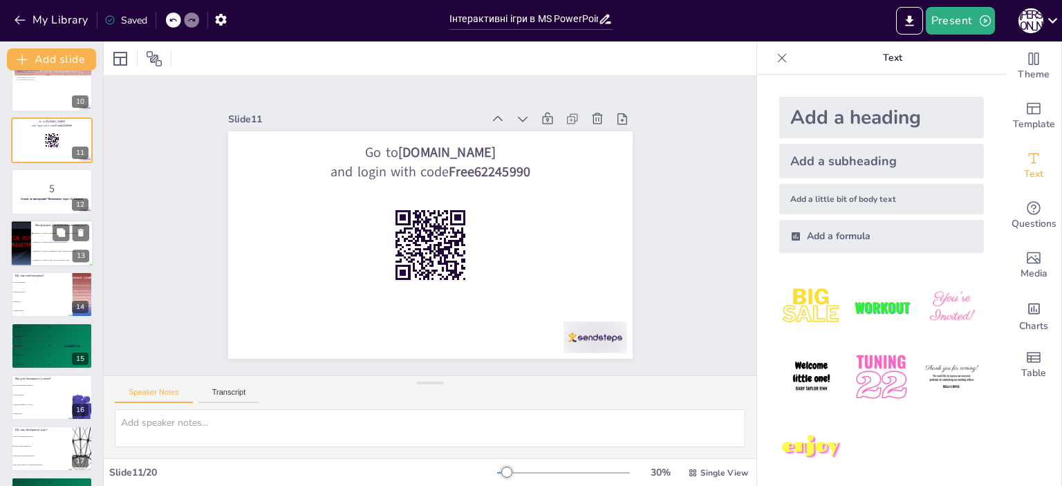
click at [46, 247] on li "ймовірність = кількість сприятливих подій / кількість результатів" at bounding box center [62, 251] width 62 height 9
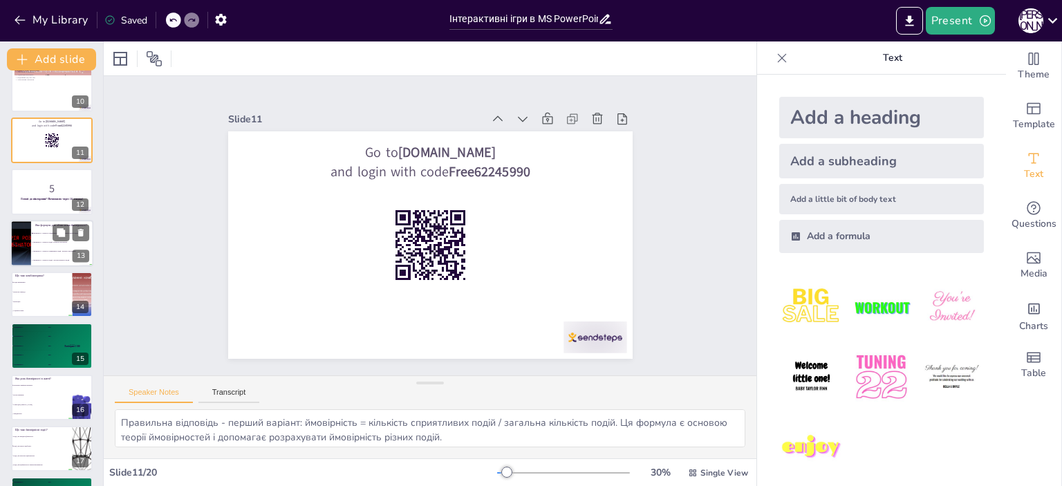
scroll to position [442, 0]
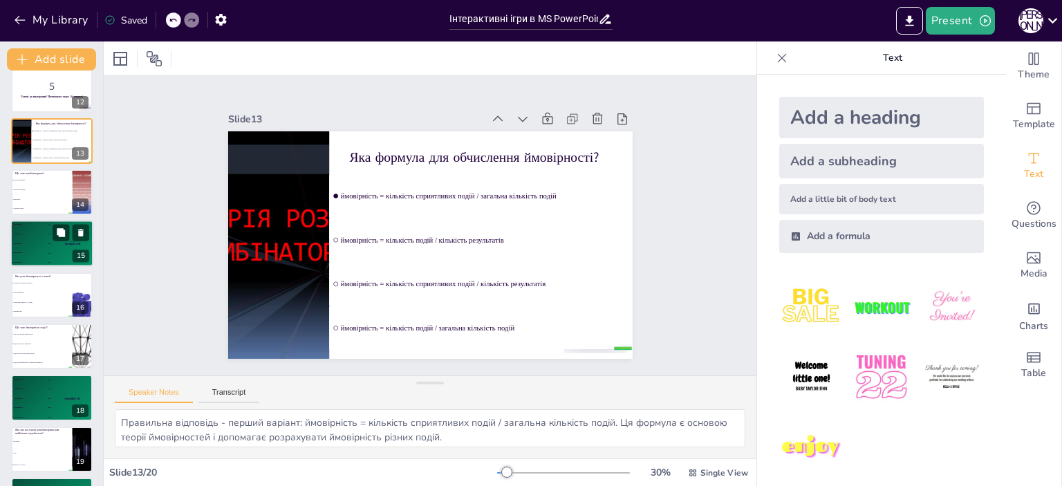
click at [12, 230] on div "🥈 Participant 2 400" at bounding box center [30, 234] width 41 height 9
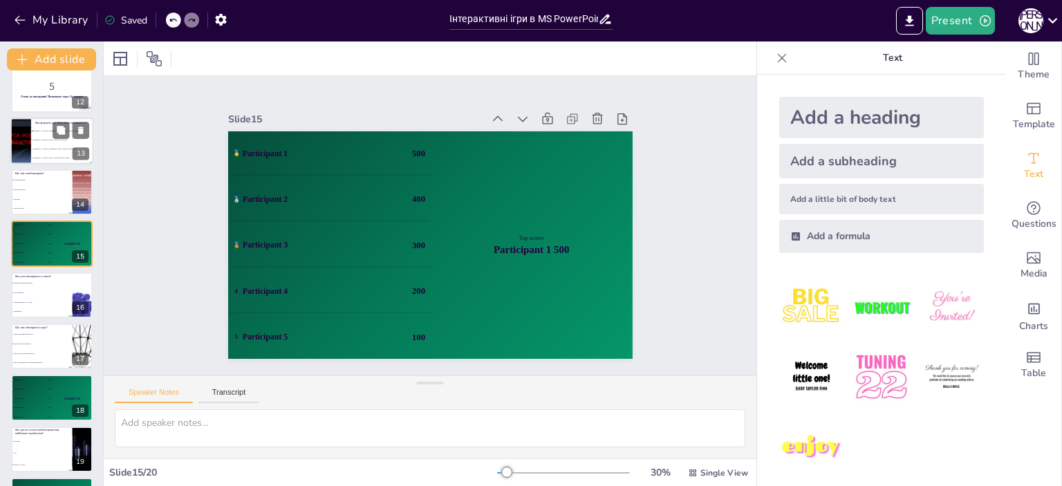
scroll to position [545, 0]
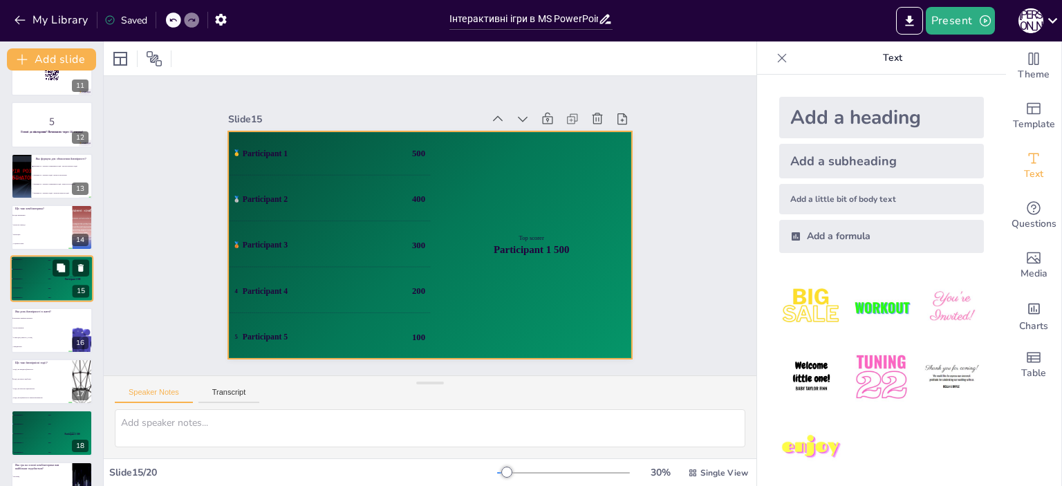
click at [41, 295] on div "5 Participant 5 100" at bounding box center [30, 297] width 41 height 9
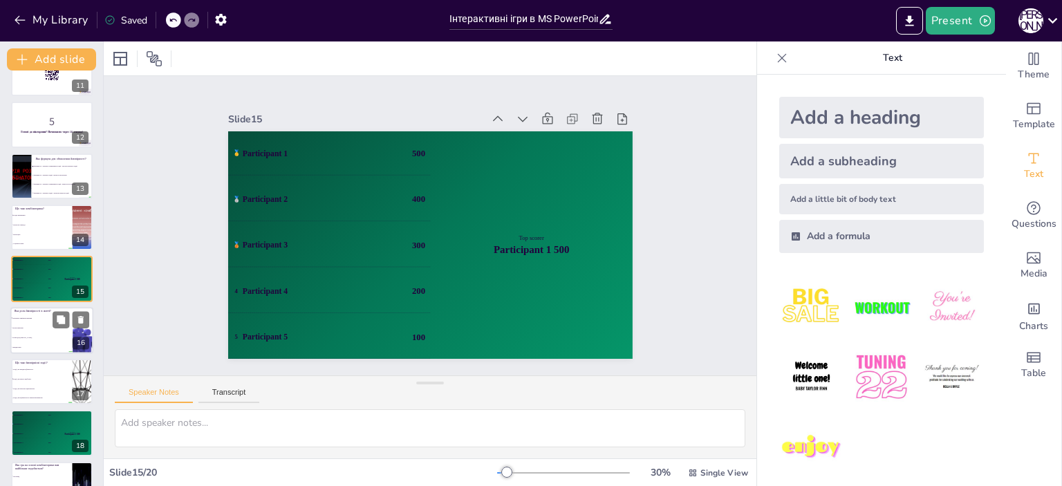
click at [44, 333] on li "Тільки для [PERSON_NAME]" at bounding box center [41, 338] width 62 height 10
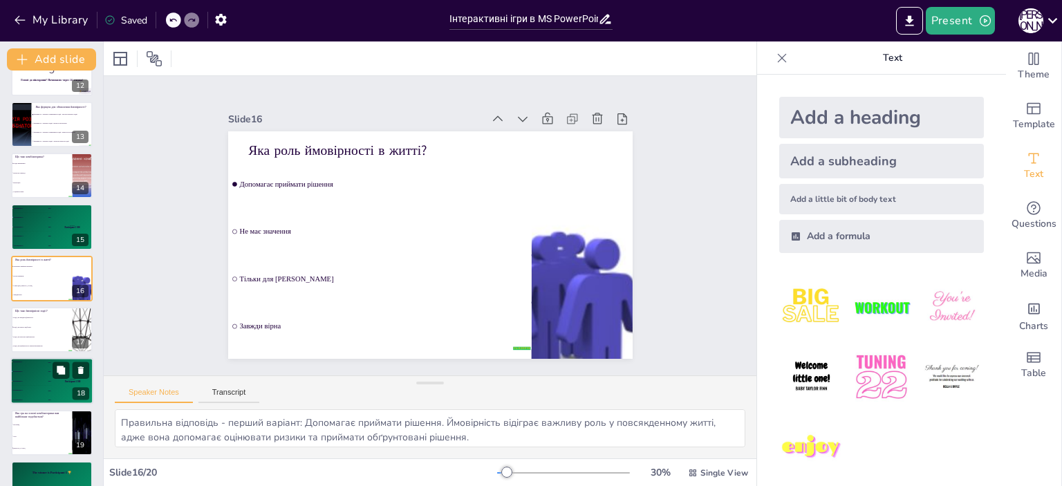
click at [52, 386] on div "Top scorer Participant 1 500" at bounding box center [72, 381] width 41 height 47
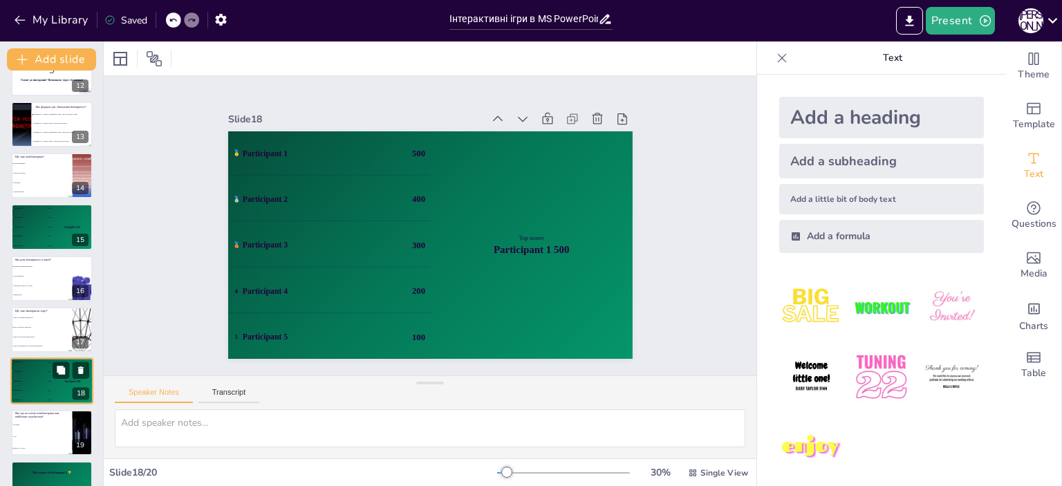
scroll to position [629, 0]
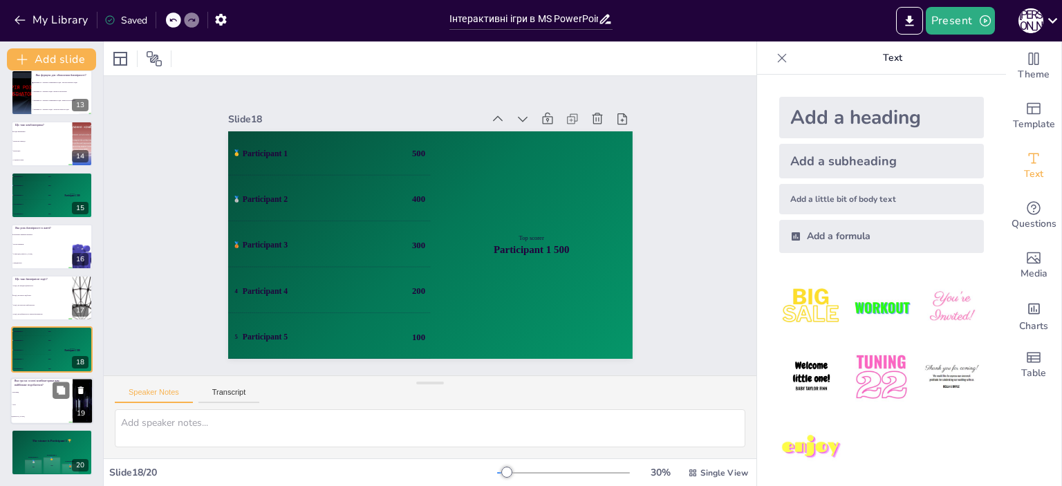
click at [40, 386] on li "Кросворд" at bounding box center [41, 392] width 62 height 12
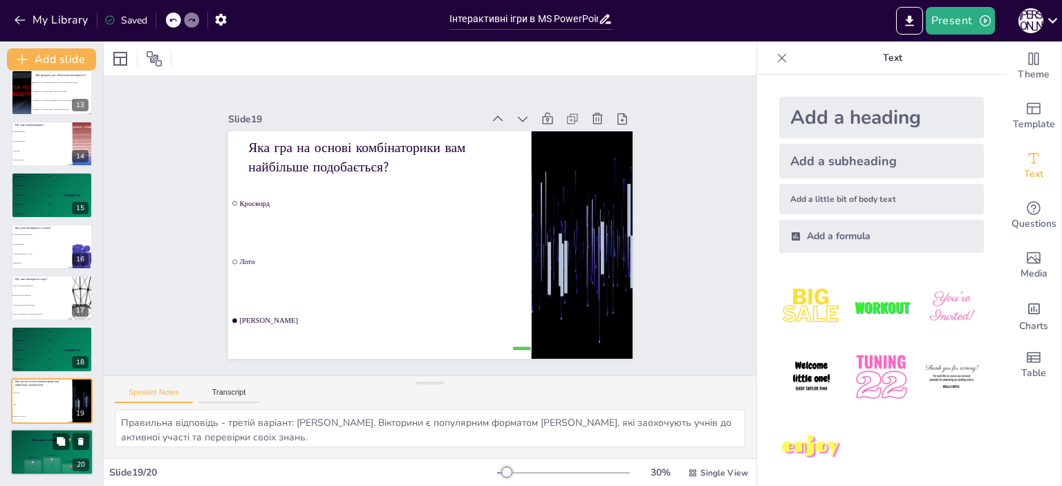
click at [41, 445] on div "The winner is Participant 1 🏆" at bounding box center [51, 441] width 83 height 24
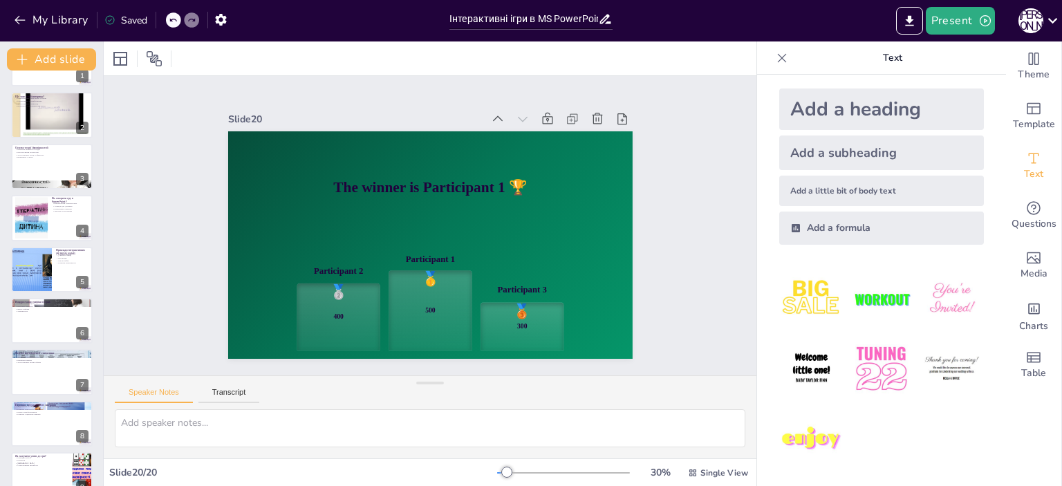
scroll to position [0, 0]
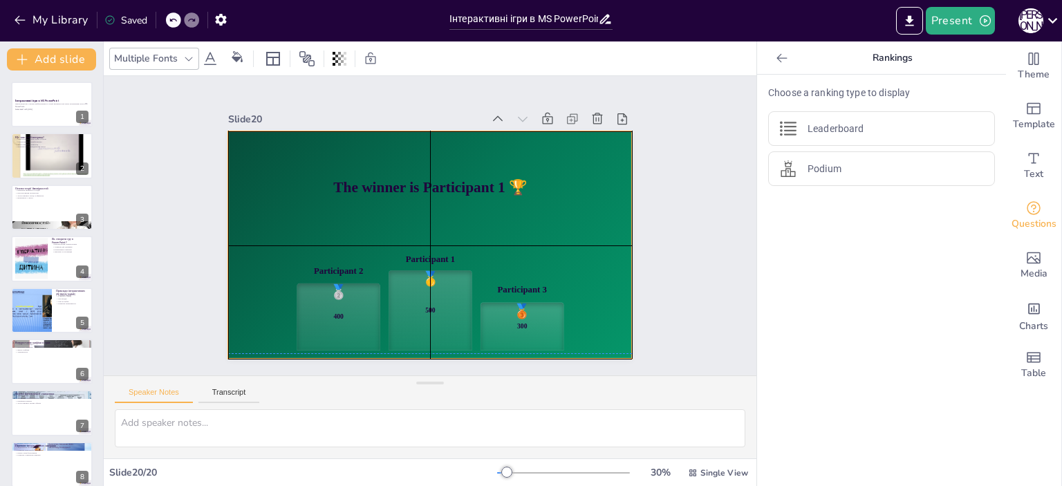
click at [333, 319] on div "🥈 400" at bounding box center [309, 271] width 104 height 95
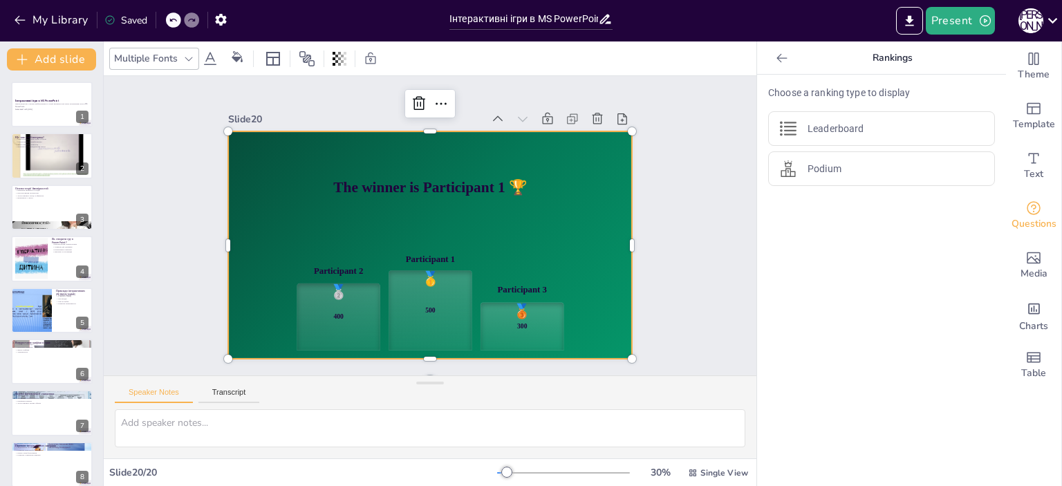
click at [406, 308] on div "🥇 500" at bounding box center [388, 298] width 112 height 111
click at [466, 337] on div "🥉" at bounding box center [454, 348] width 23 height 22
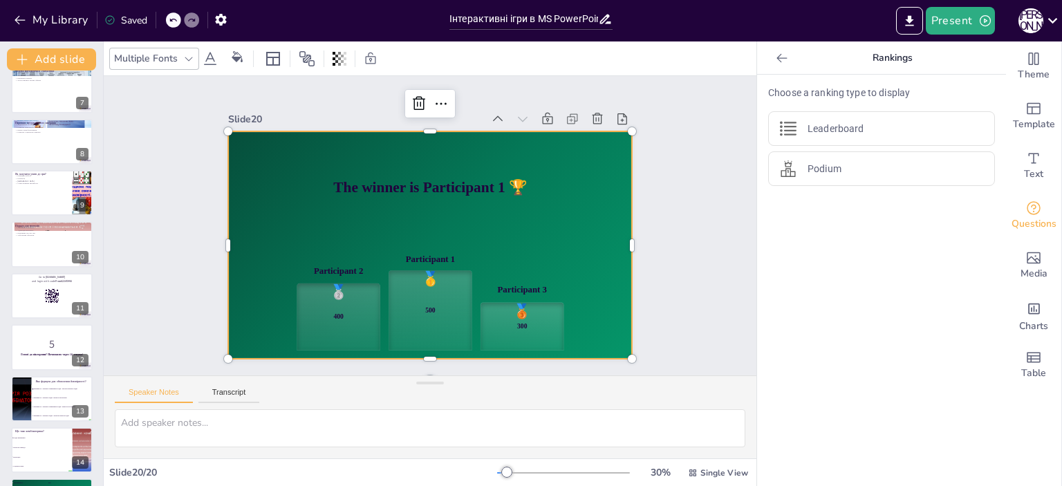
scroll to position [629, 0]
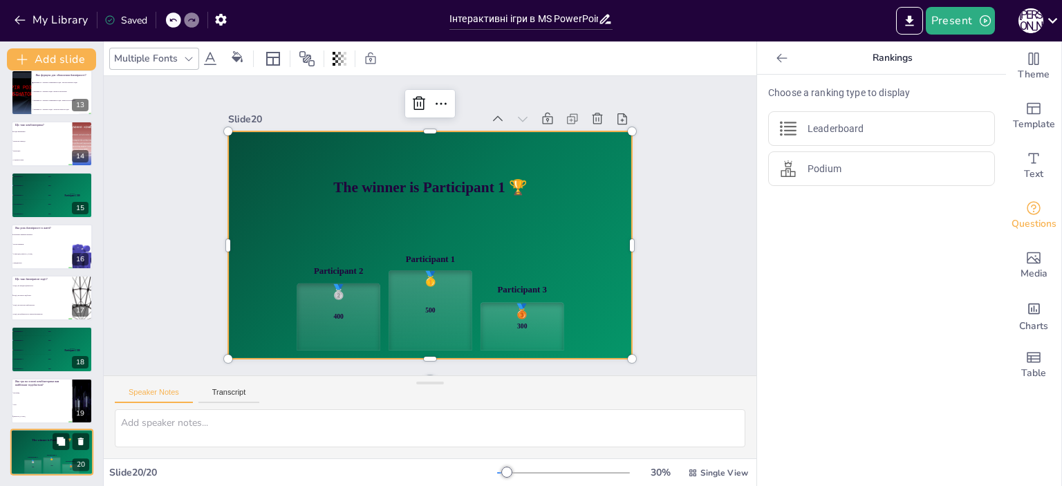
click at [74, 464] on div "20" at bounding box center [81, 465] width 17 height 12
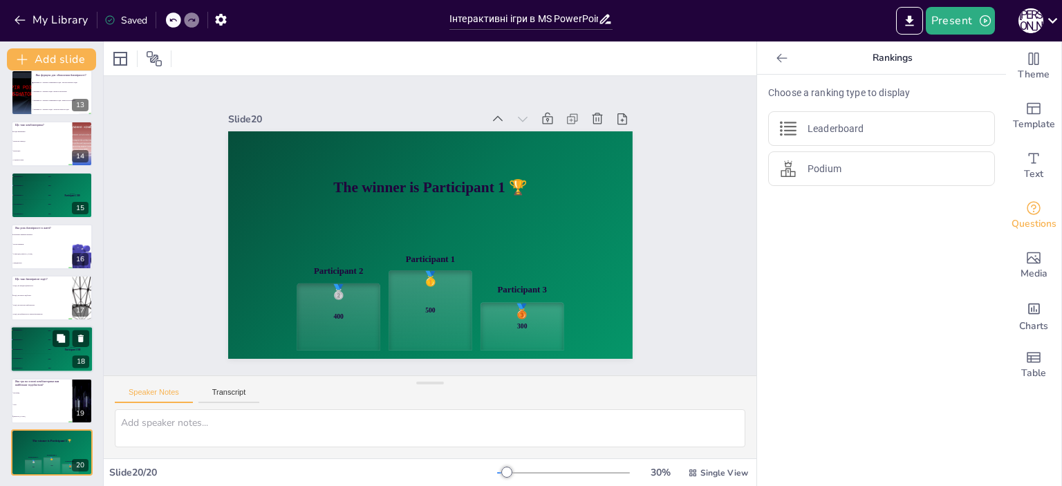
click at [34, 340] on div "🥈 Participant 2 400" at bounding box center [30, 339] width 41 height 9
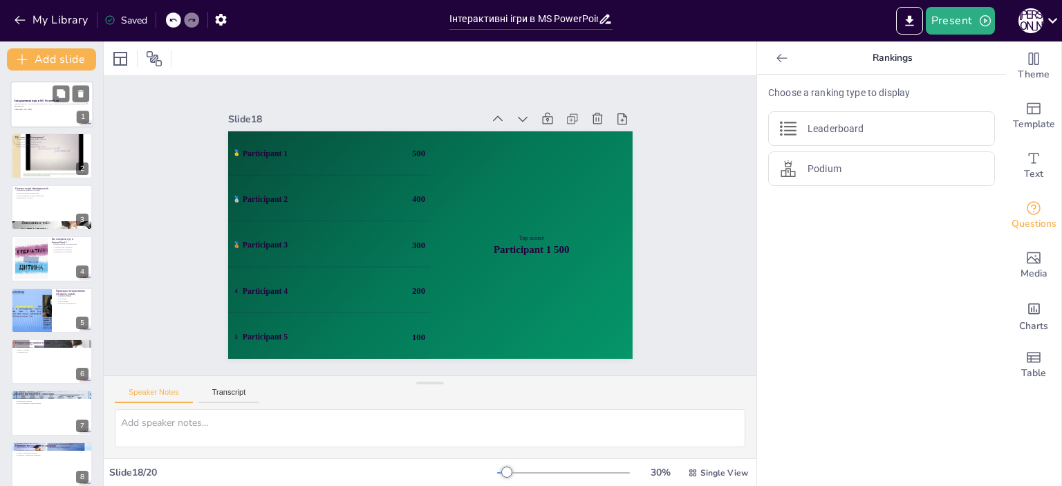
click at [36, 106] on p "Презентація про основи комбінаторики та теорії ймовірностей через інтерактивні …" at bounding box center [52, 105] width 75 height 5
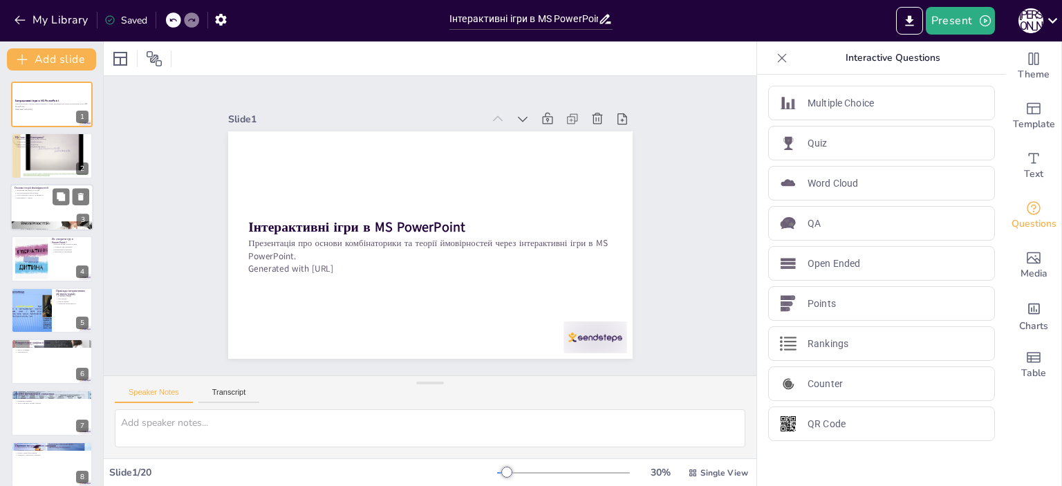
click at [62, 207] on div at bounding box center [51, 207] width 83 height 47
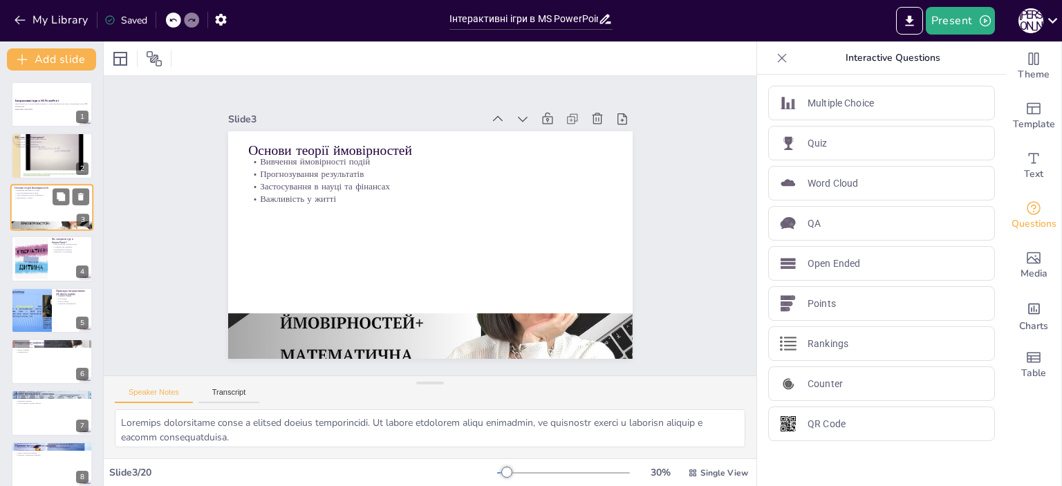
scroll to position [69, 0]
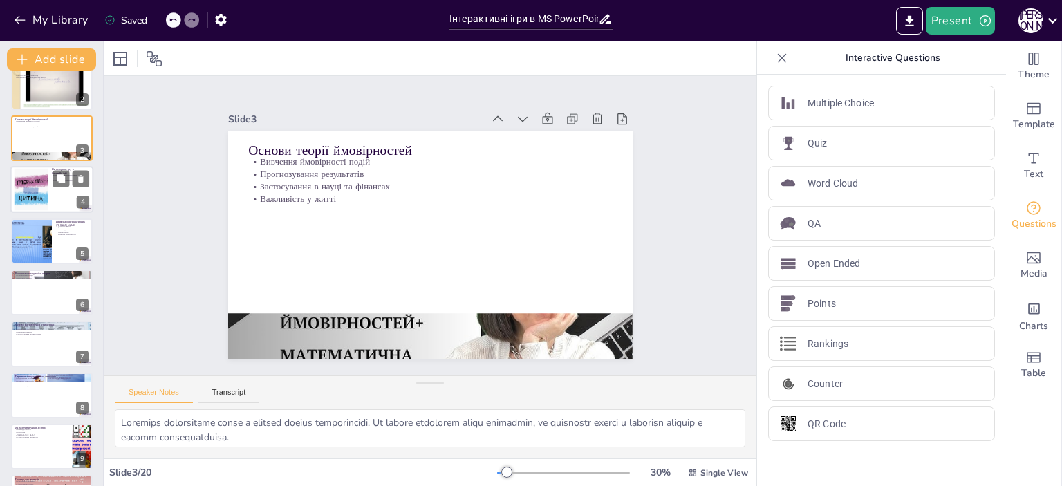
click at [41, 195] on div at bounding box center [31, 190] width 50 height 42
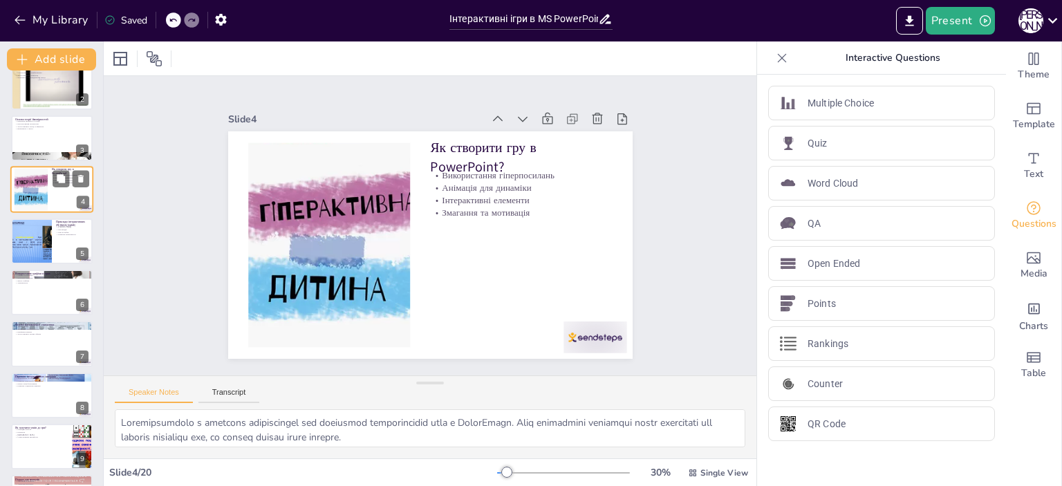
scroll to position [0, 0]
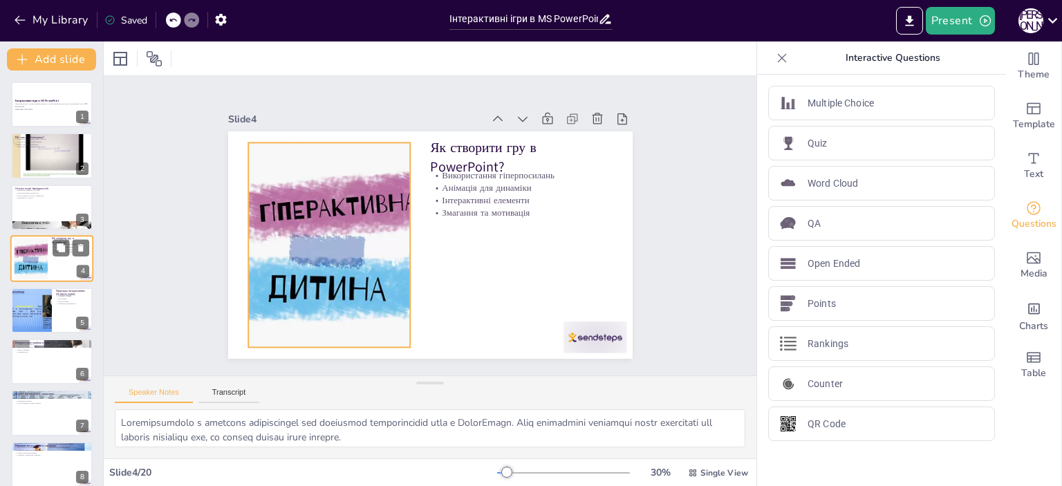
click at [33, 263] on div at bounding box center [31, 259] width 50 height 42
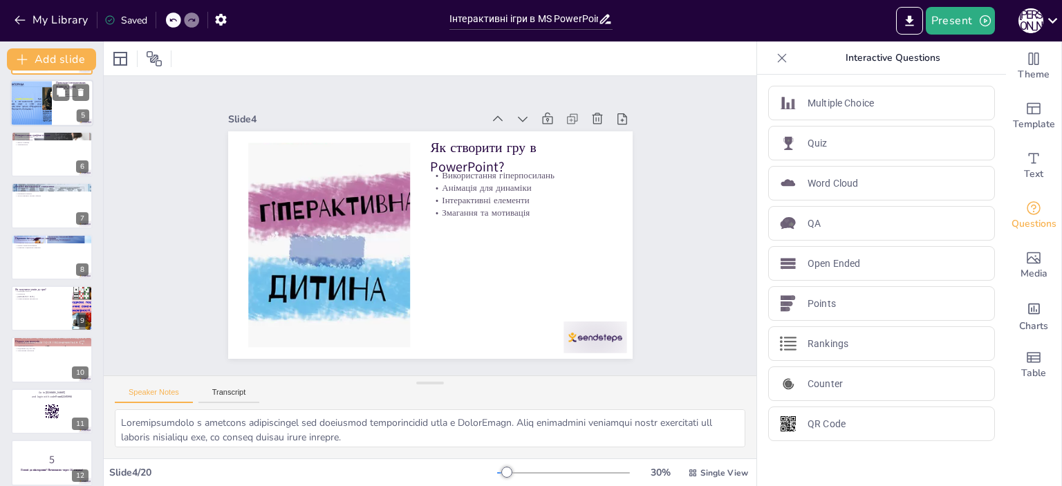
click at [39, 104] on div at bounding box center [31, 103] width 62 height 47
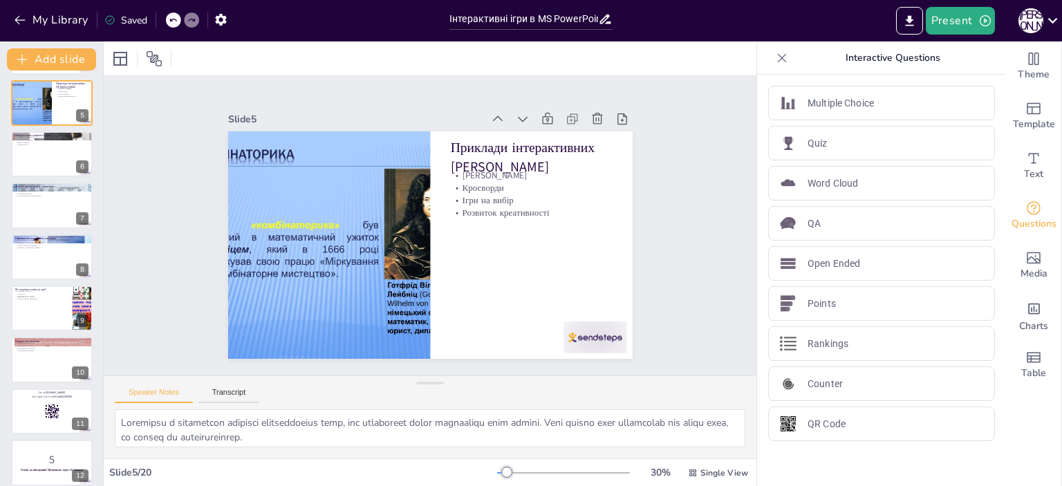
scroll to position [32, 0]
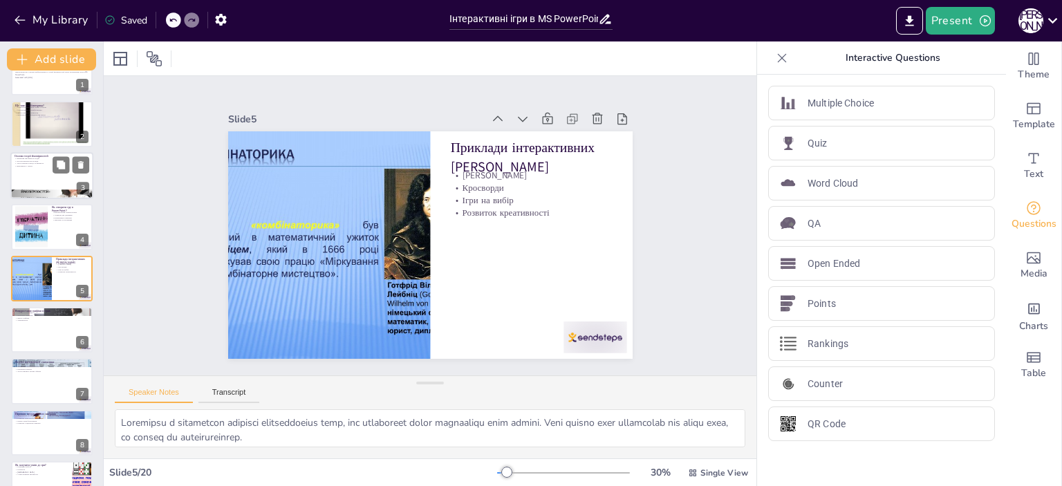
click at [29, 171] on div at bounding box center [51, 175] width 83 height 47
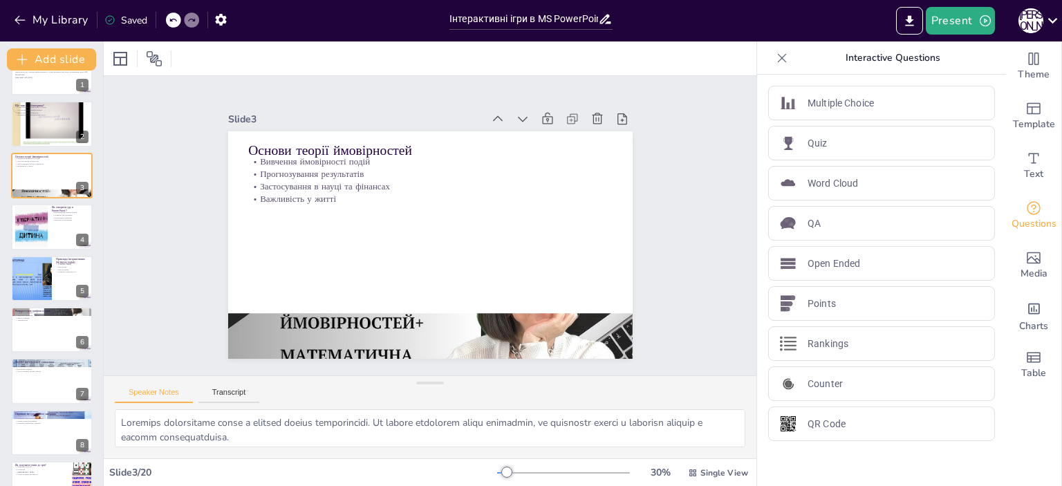
scroll to position [0, 0]
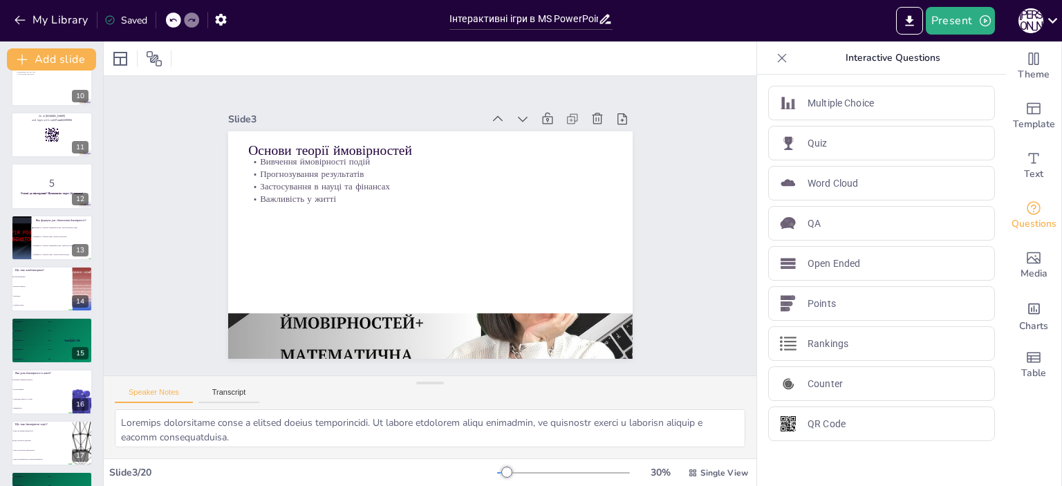
click at [11, 250] on div at bounding box center [22, 238] width 62 height 46
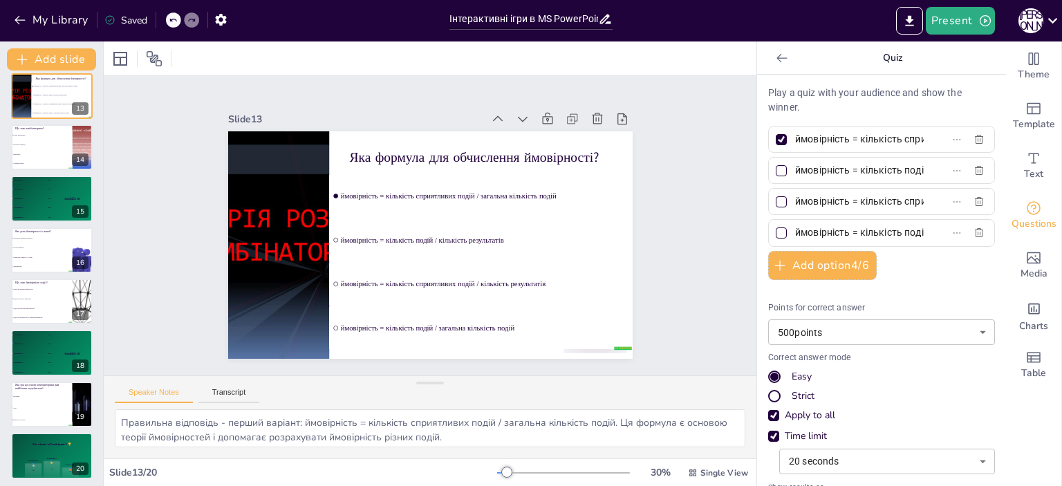
scroll to position [629, 0]
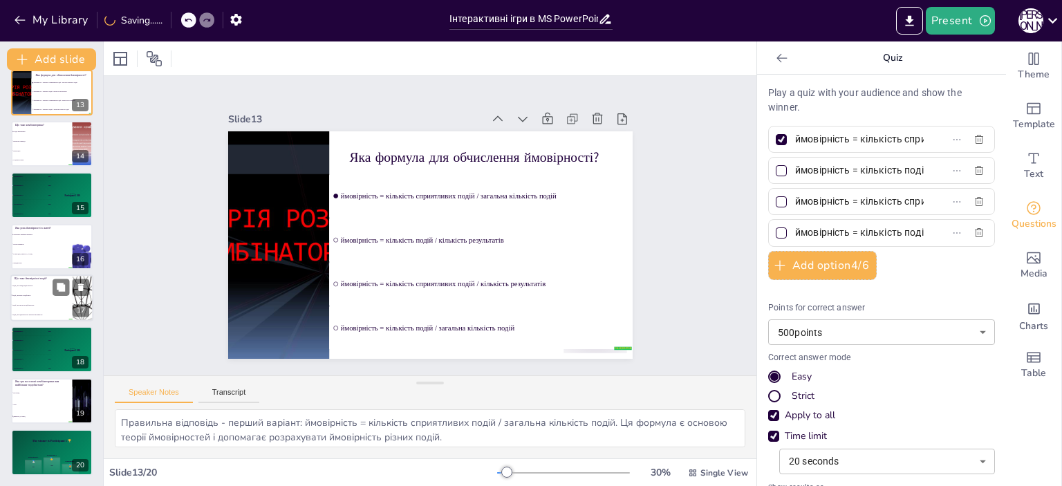
click at [21, 297] on li "Події, що можуть відбутися" at bounding box center [41, 295] width 62 height 10
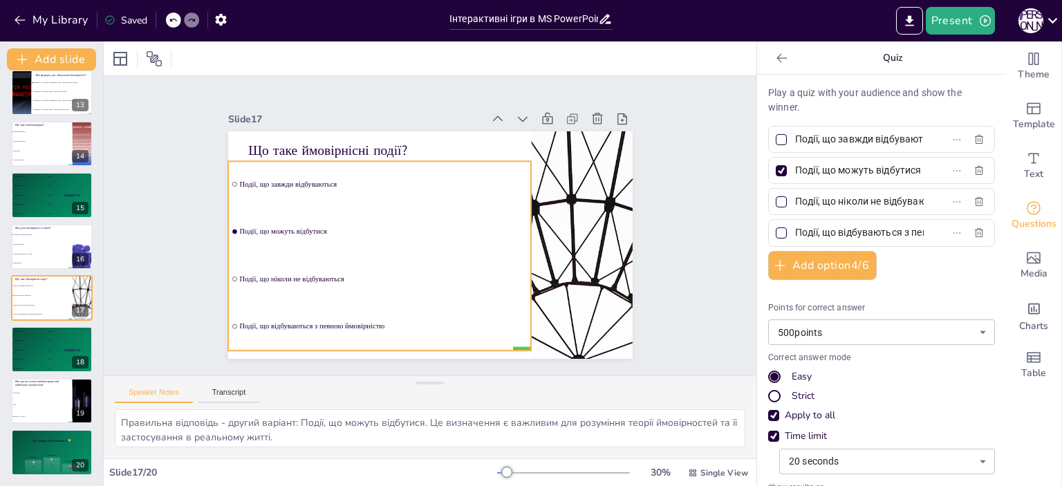
click at [268, 267] on li "Події, що ніколи не відбуваються" at bounding box center [358, 238] width 272 height 215
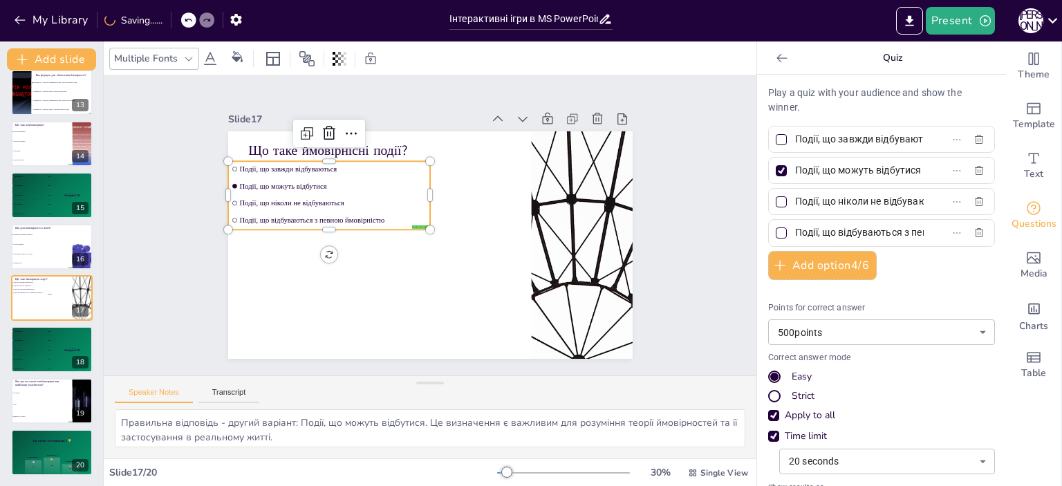
click at [299, 174] on li "Події, що можуть відбутися" at bounding box center [333, 176] width 203 height 37
click at [264, 158] on li "Події, що завжди відбуваються" at bounding box center [351, 140] width 197 height 77
drag, startPoint x: 254, startPoint y: 187, endPoint x: 256, endPoint y: 196, distance: 9.2
click at [254, 187] on ul "Події, що завжди відбуваються Події, що можуть відбутися Події, що ніколи не ві…" at bounding box center [343, 165] width 214 height 127
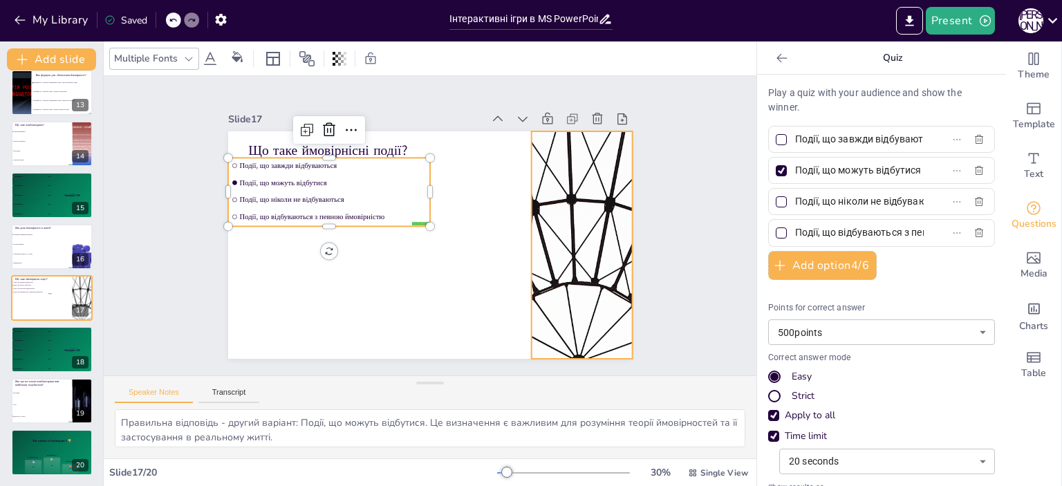
click at [602, 273] on div at bounding box center [561, 305] width 462 height 372
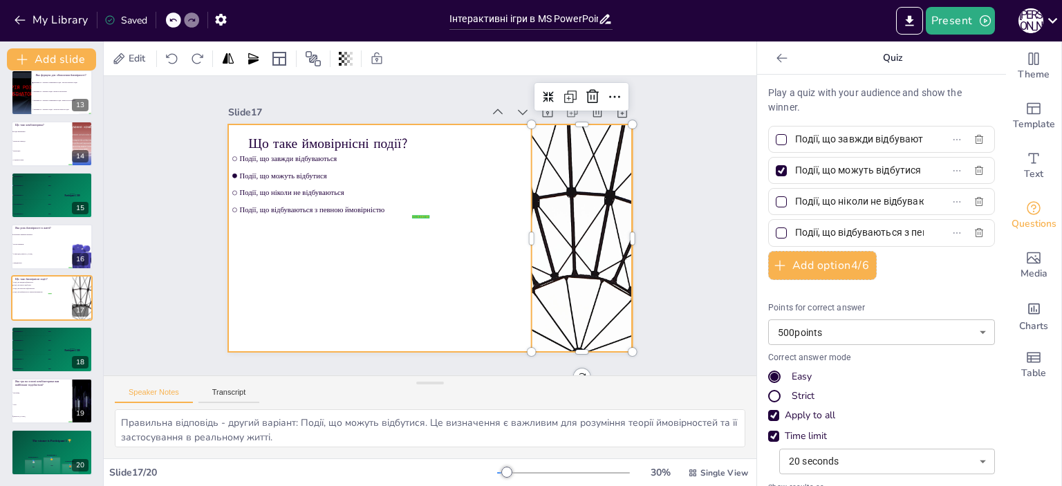
scroll to position [0, 0]
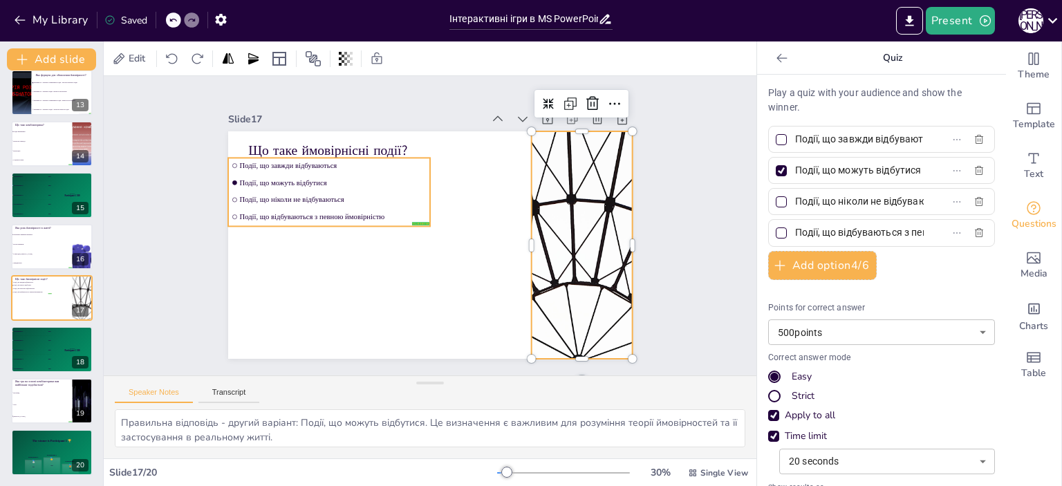
click at [412, 216] on li "Події, що відбуваються з певною ймовірністю" at bounding box center [341, 177] width 191 height 96
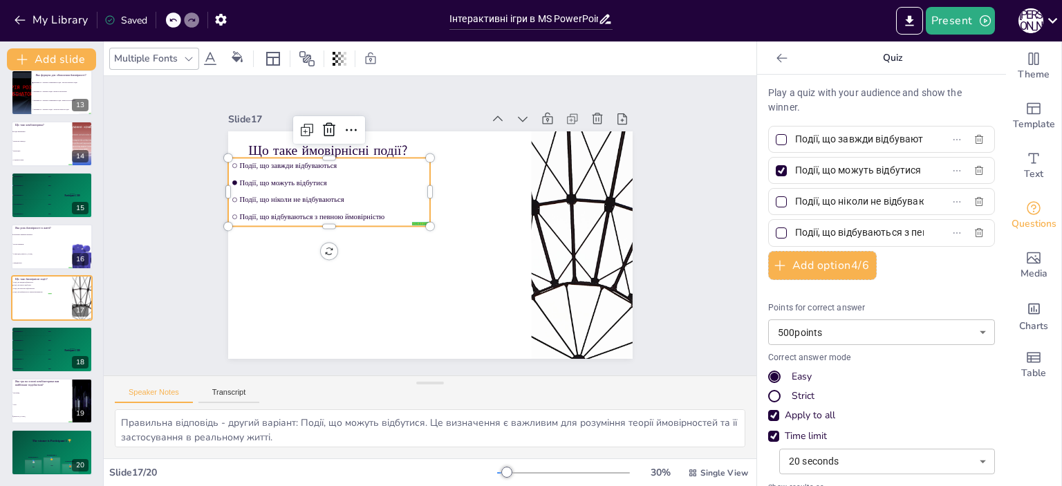
click at [403, 211] on span "Події, що відбуваються з певною ймовірністю" at bounding box center [345, 178] width 175 height 84
click at [32, 356] on div "4 Participant 4 200" at bounding box center [30, 359] width 41 height 9
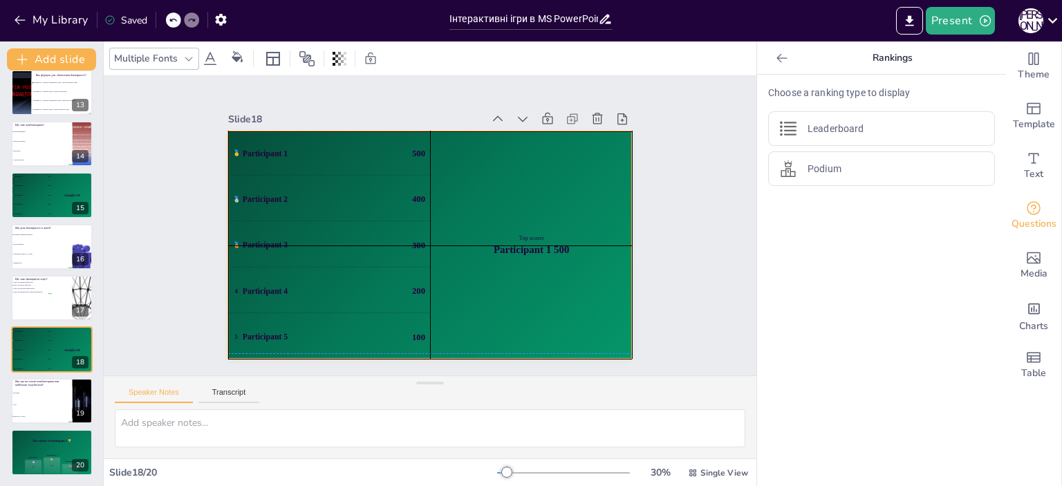
click at [342, 246] on div "🥉 Participant 3 300" at bounding box center [327, 223] width 207 height 85
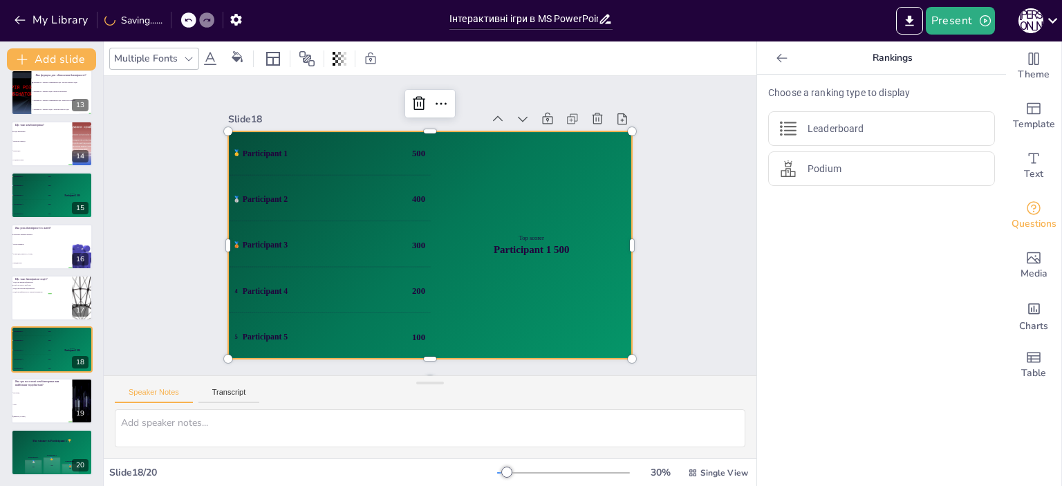
click at [274, 200] on div "🥈 Participant 2 400" at bounding box center [336, 178] width 207 height 85
click at [44, 162] on li "Соціальна наука" at bounding box center [41, 161] width 62 height 10
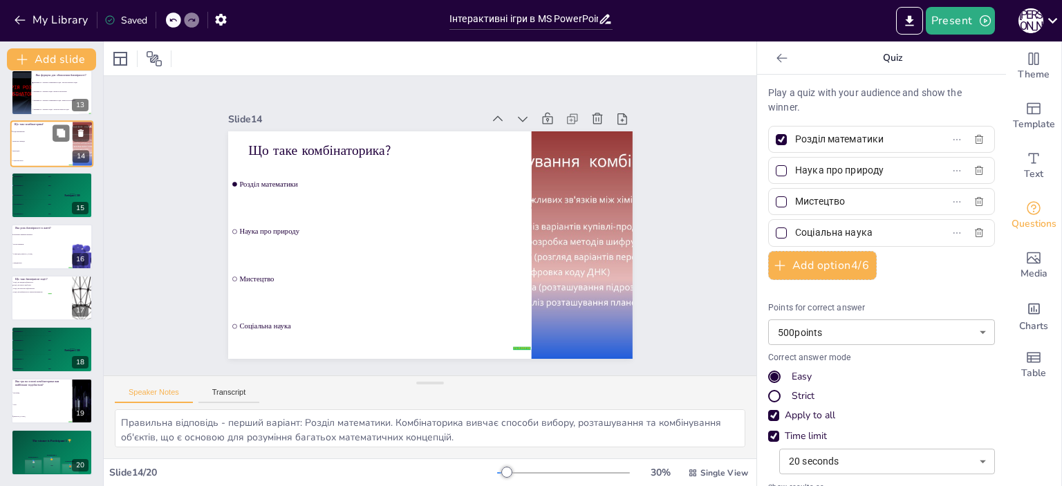
scroll to position [494, 0]
